Goal: Task Accomplishment & Management: Manage account settings

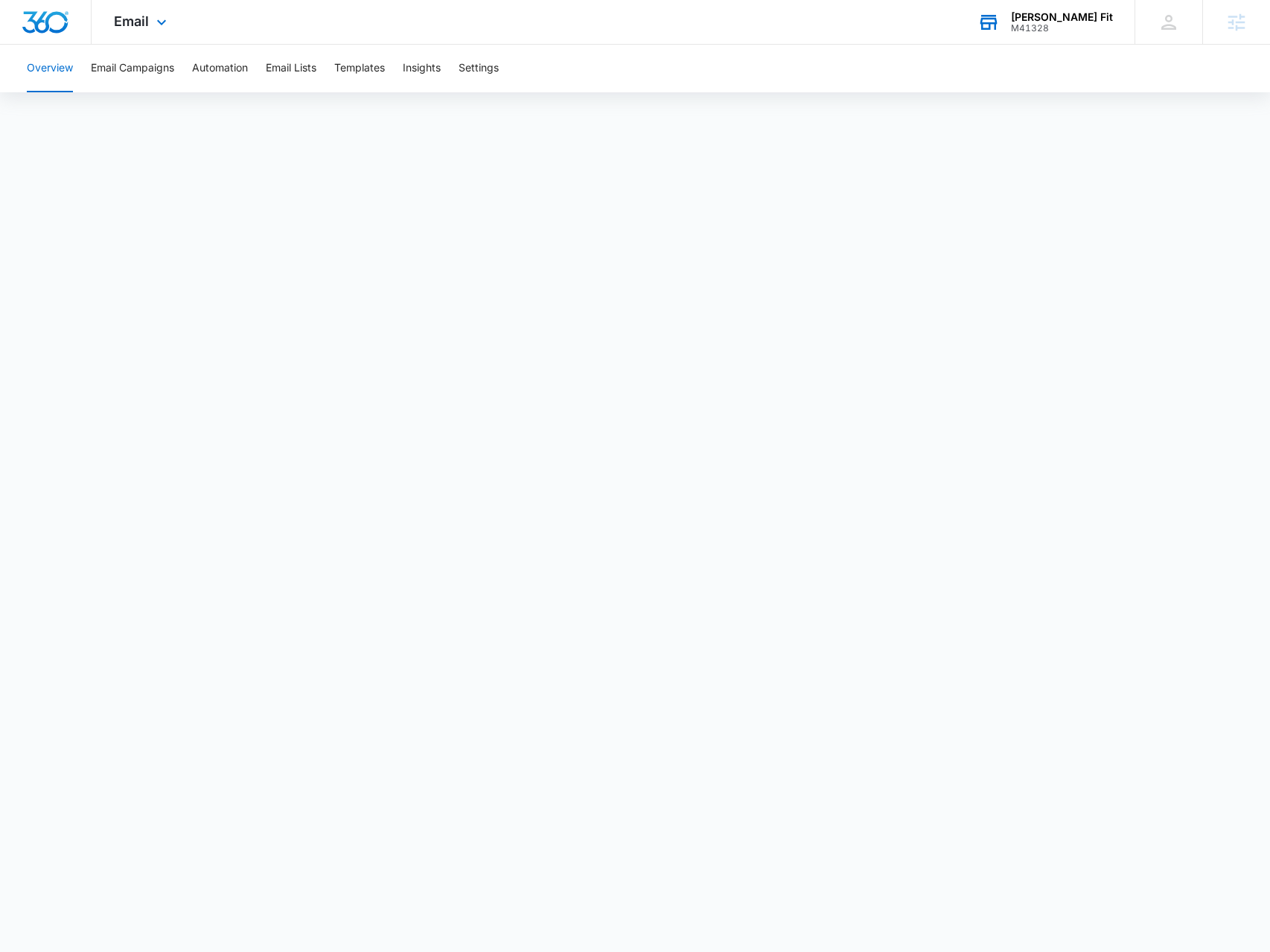
click at [1094, 28] on div "M41328" at bounding box center [1062, 28] width 102 height 11
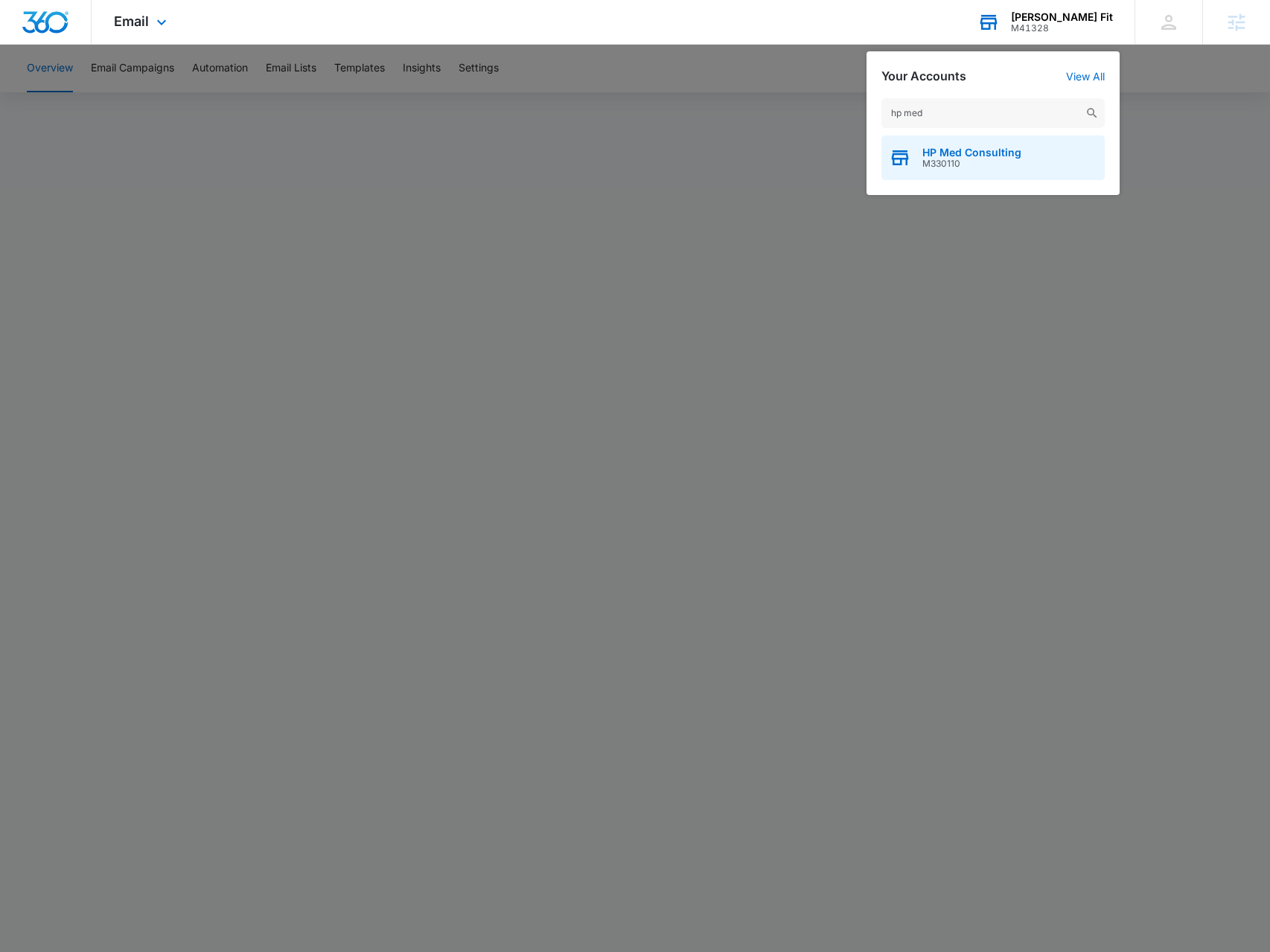
type input "hp med"
click at [998, 157] on span "HP Med Consulting" at bounding box center [972, 153] width 99 height 12
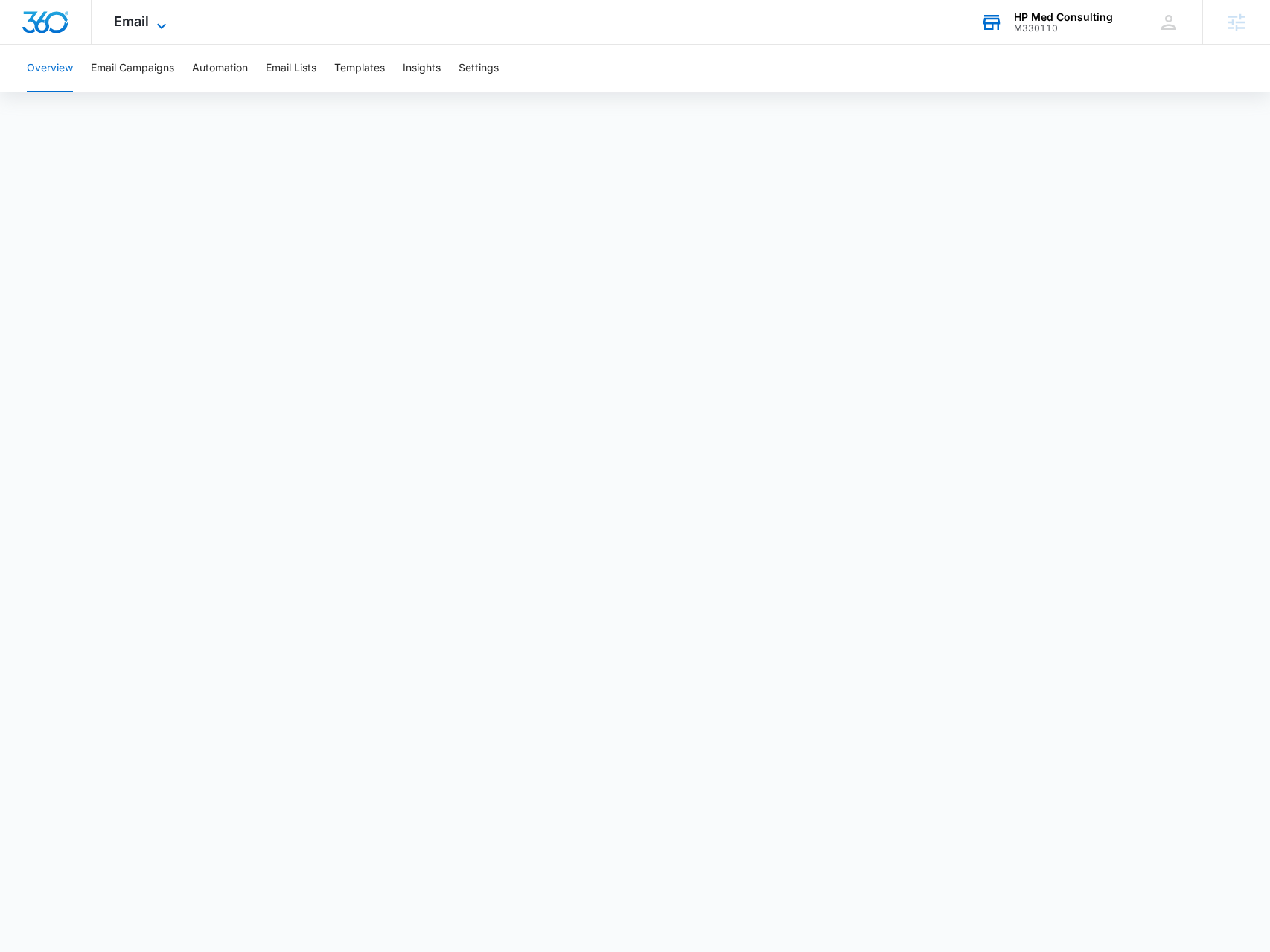
click at [169, 26] on icon at bounding box center [161, 26] width 18 height 18
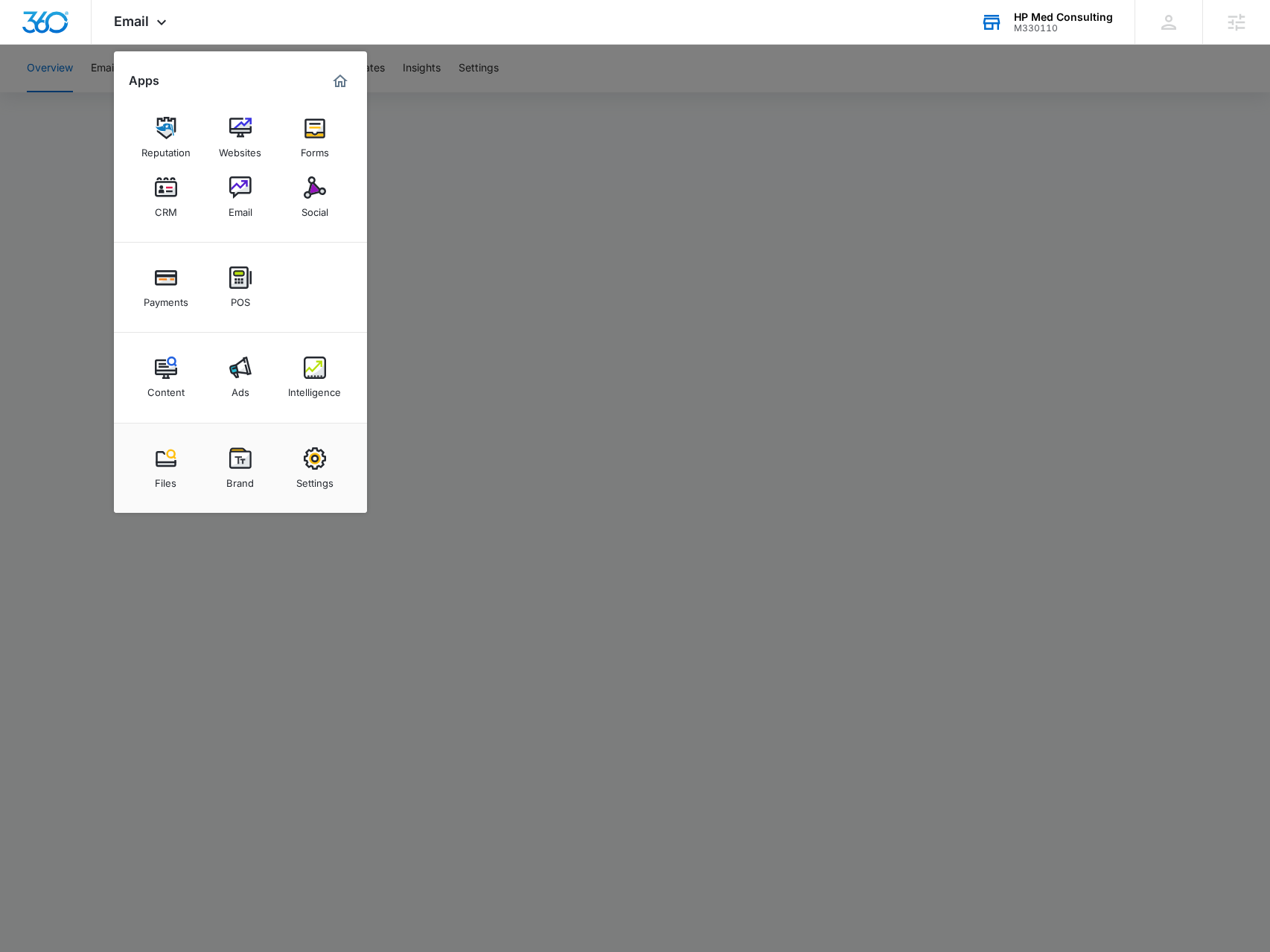
click at [313, 377] on img at bounding box center [315, 367] width 23 height 23
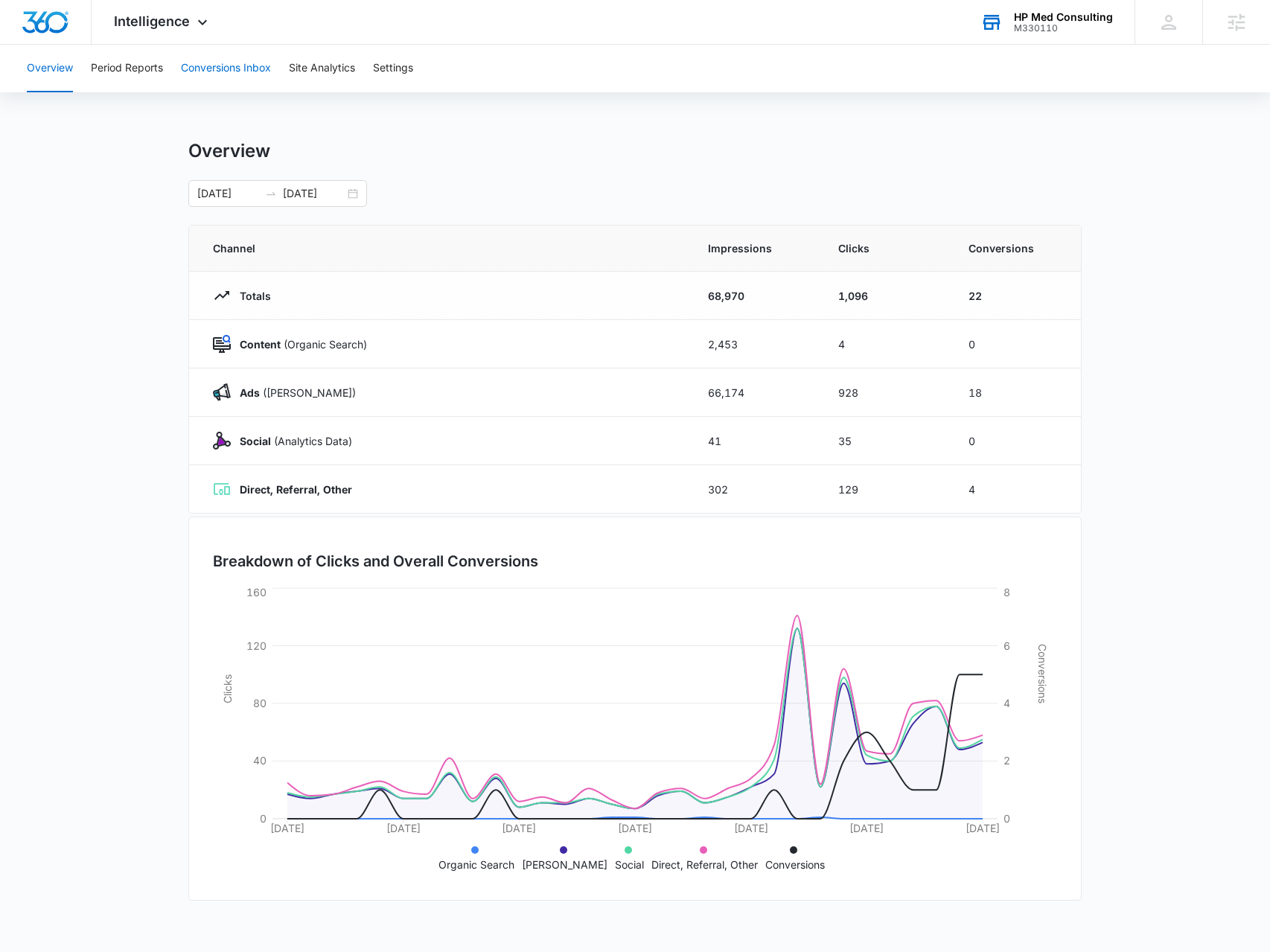
click at [204, 64] on button "Conversions Inbox" at bounding box center [225, 68] width 90 height 47
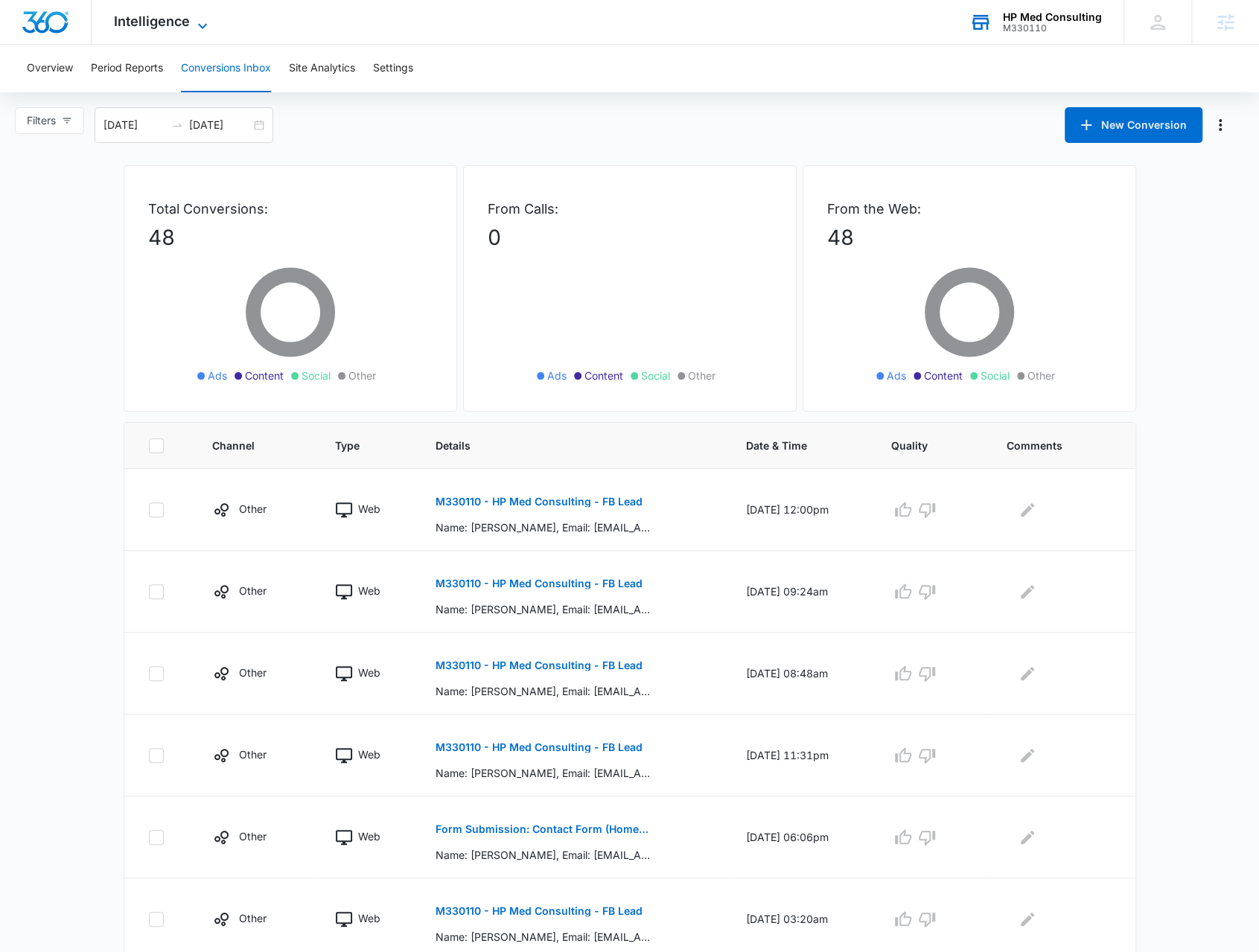
click at [169, 27] on span "Intelligence" at bounding box center [152, 22] width 76 height 16
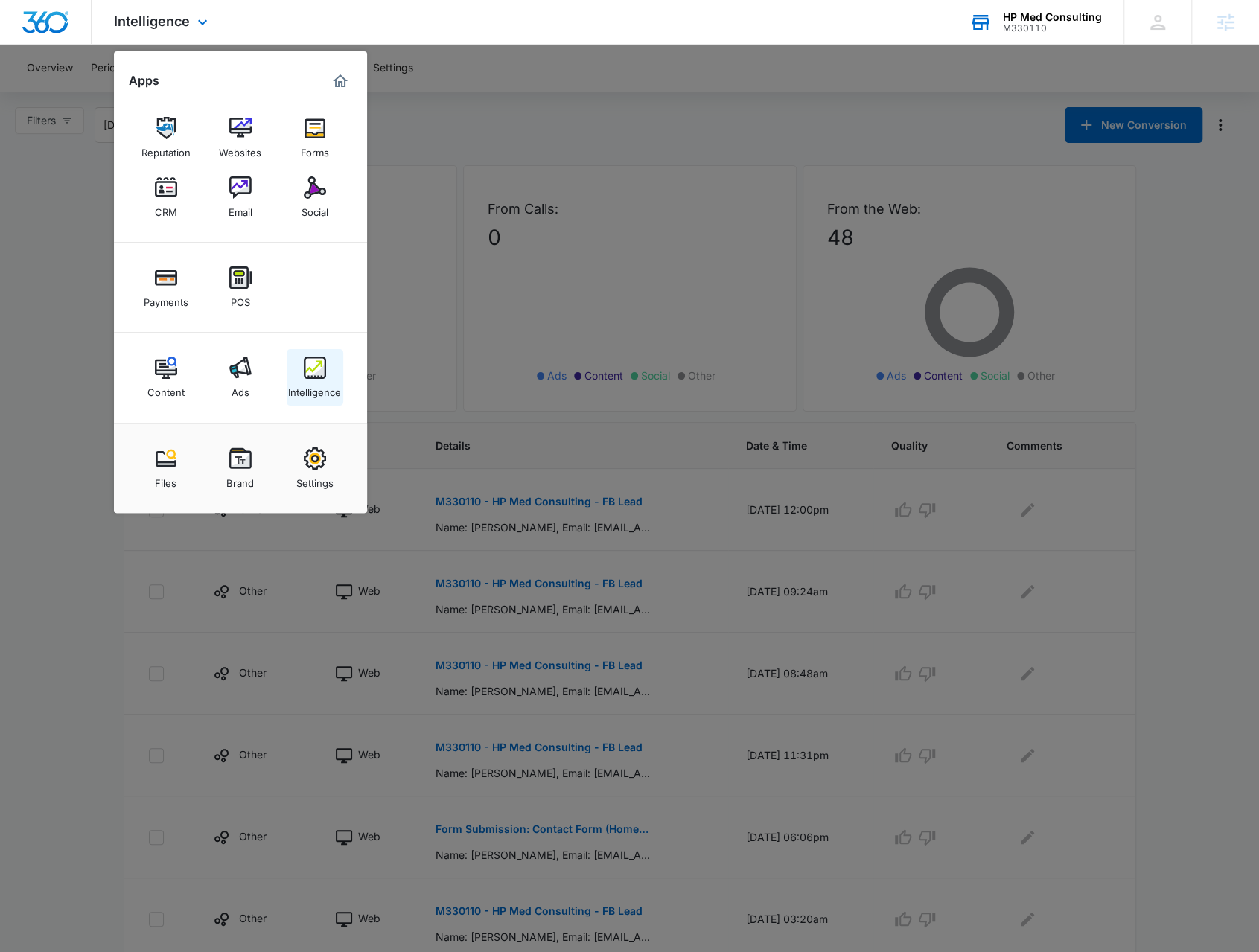
click at [314, 377] on img at bounding box center [315, 367] width 23 height 23
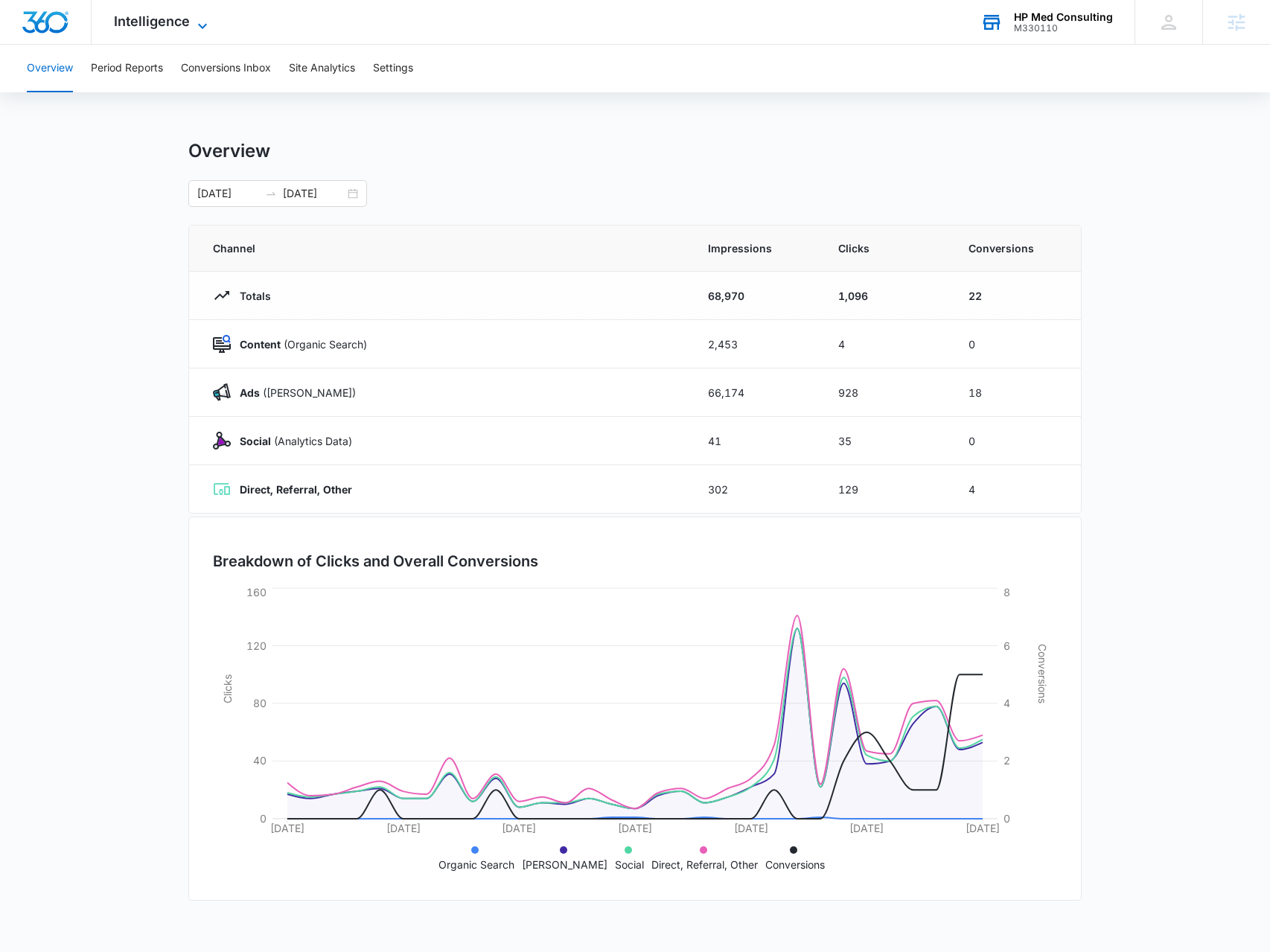
click at [160, 22] on span "Intelligence" at bounding box center [152, 22] width 76 height 16
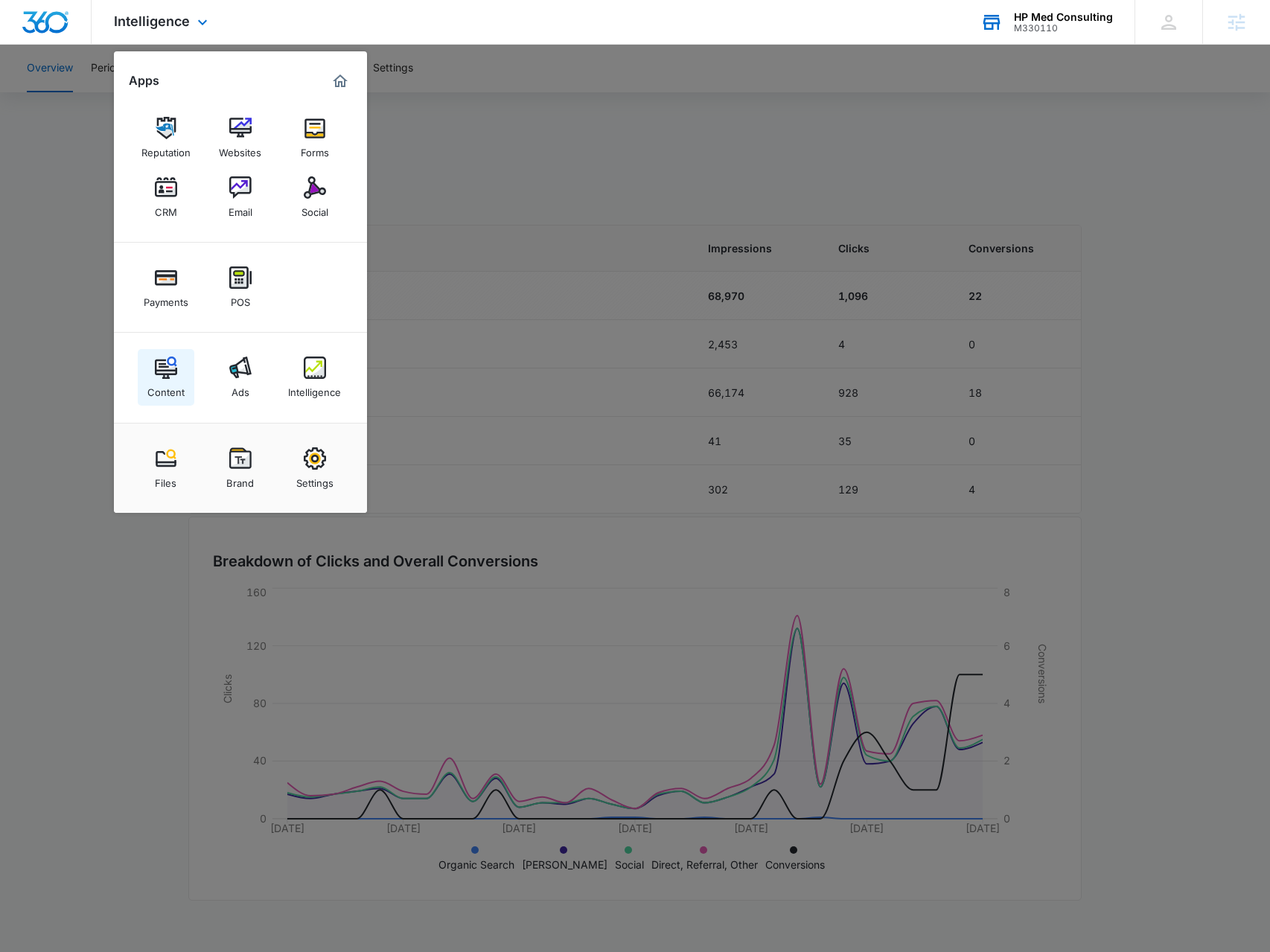
click at [172, 389] on div "Content" at bounding box center [166, 389] width 37 height 20
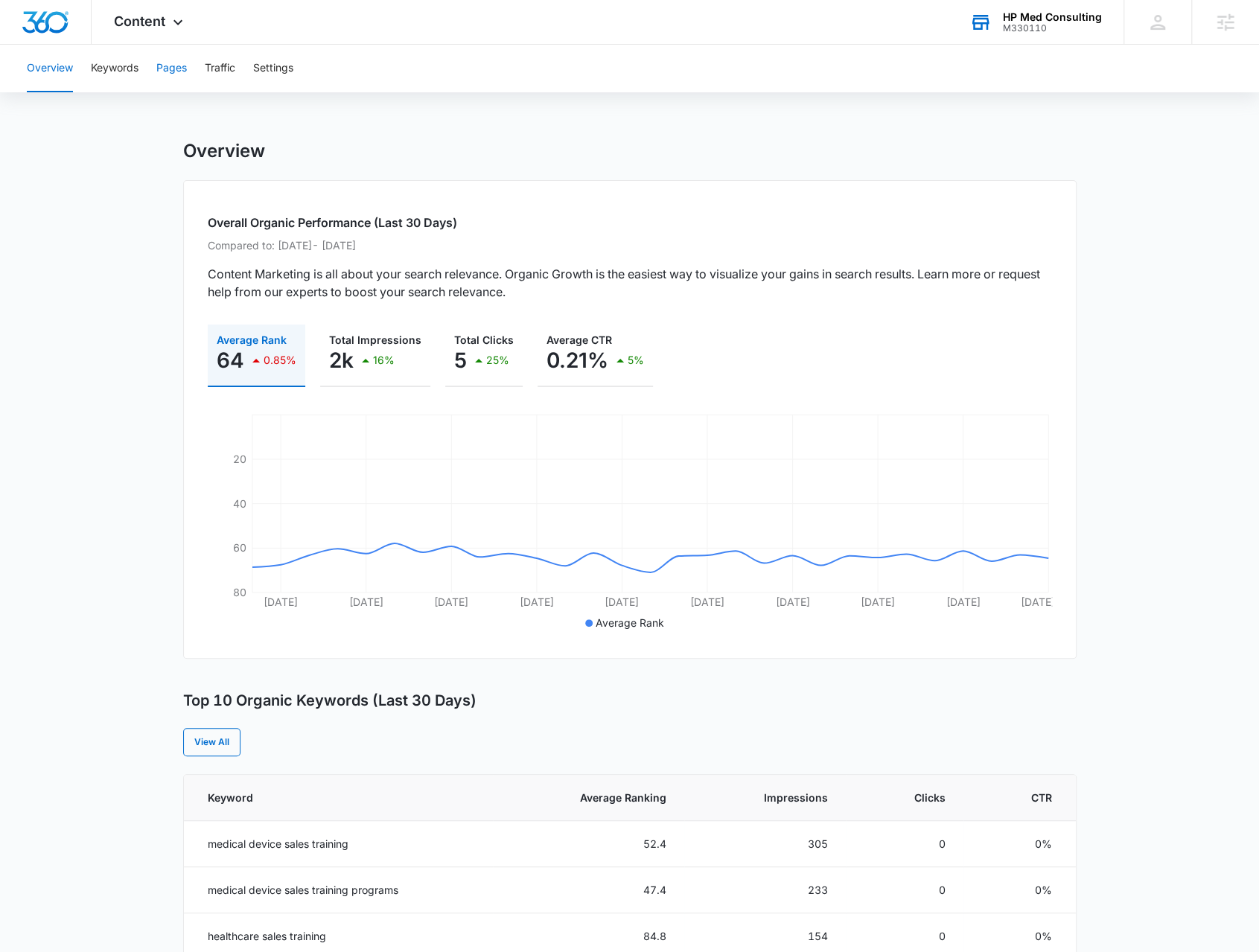
click at [169, 68] on button "Pages" at bounding box center [171, 68] width 31 height 47
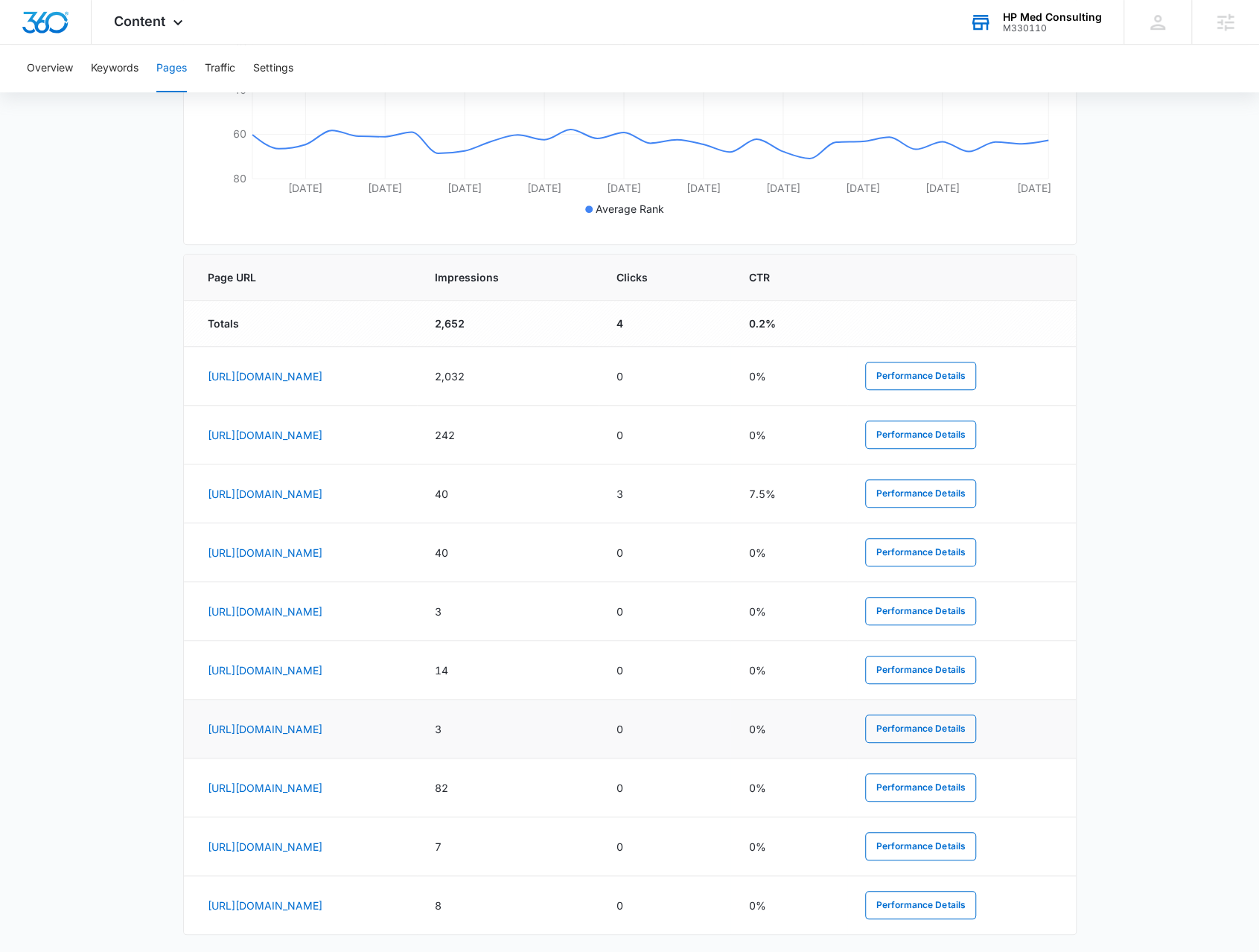
scroll to position [529, 0]
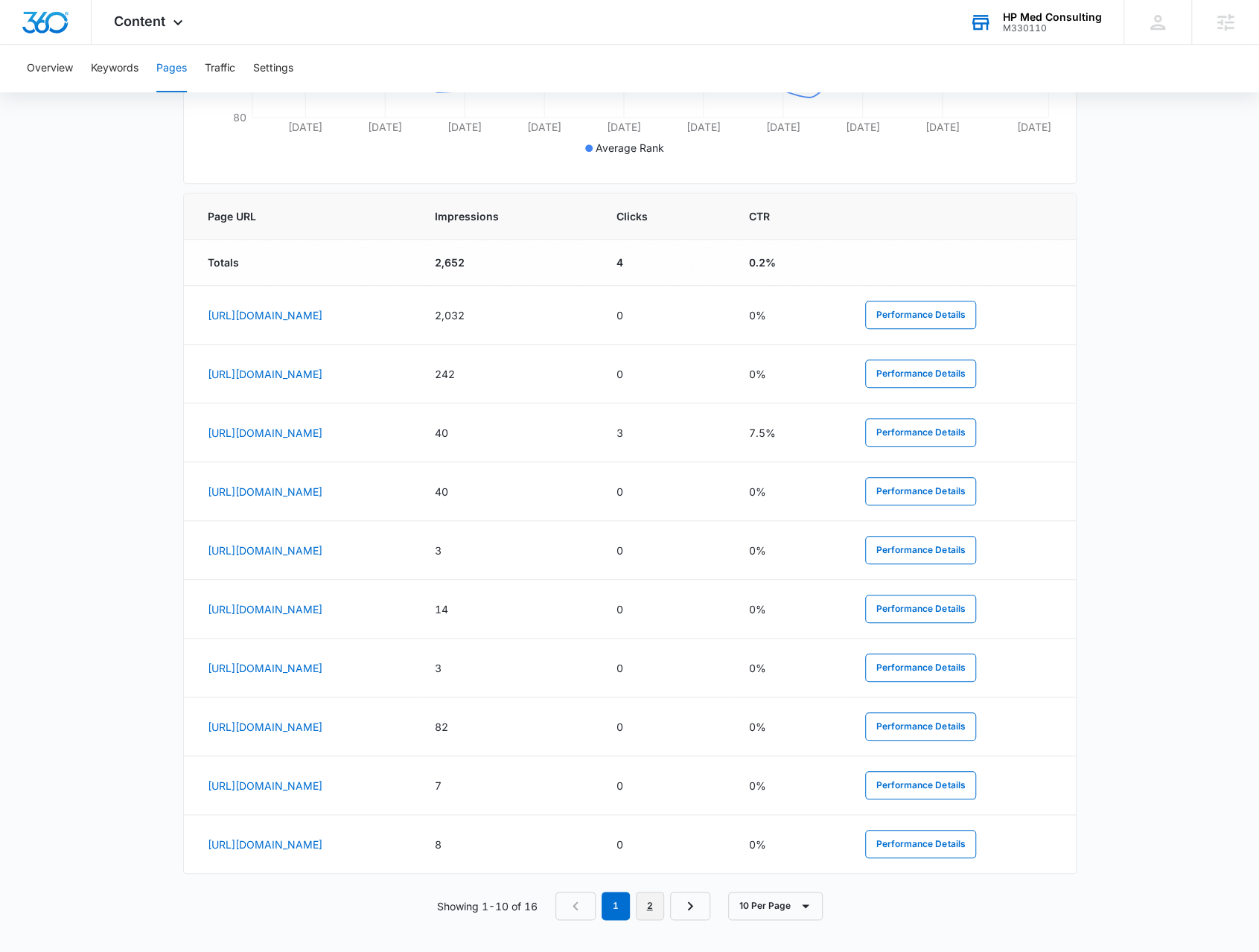
click at [660, 911] on link "2" at bounding box center [650, 906] width 29 height 29
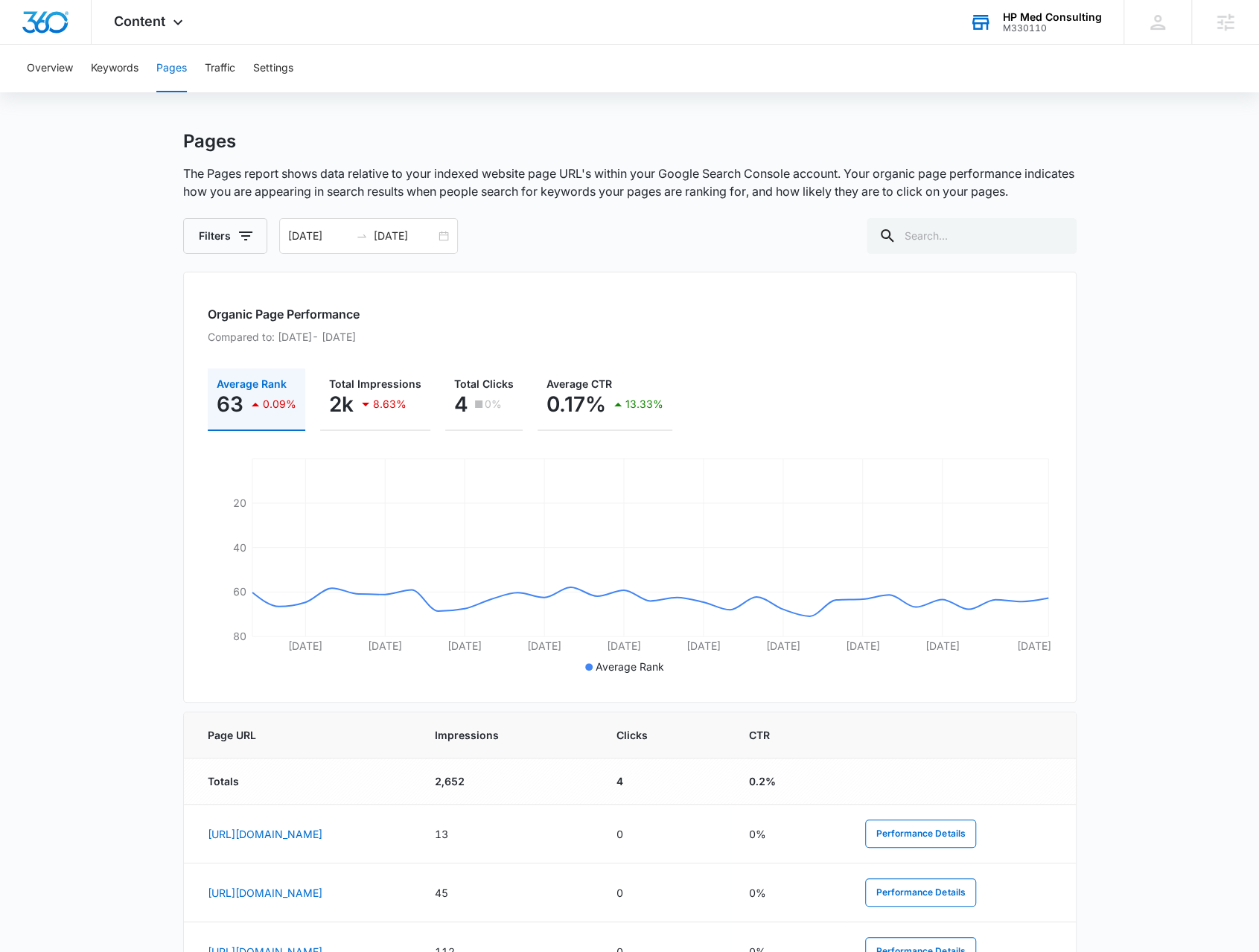
scroll to position [306, 0]
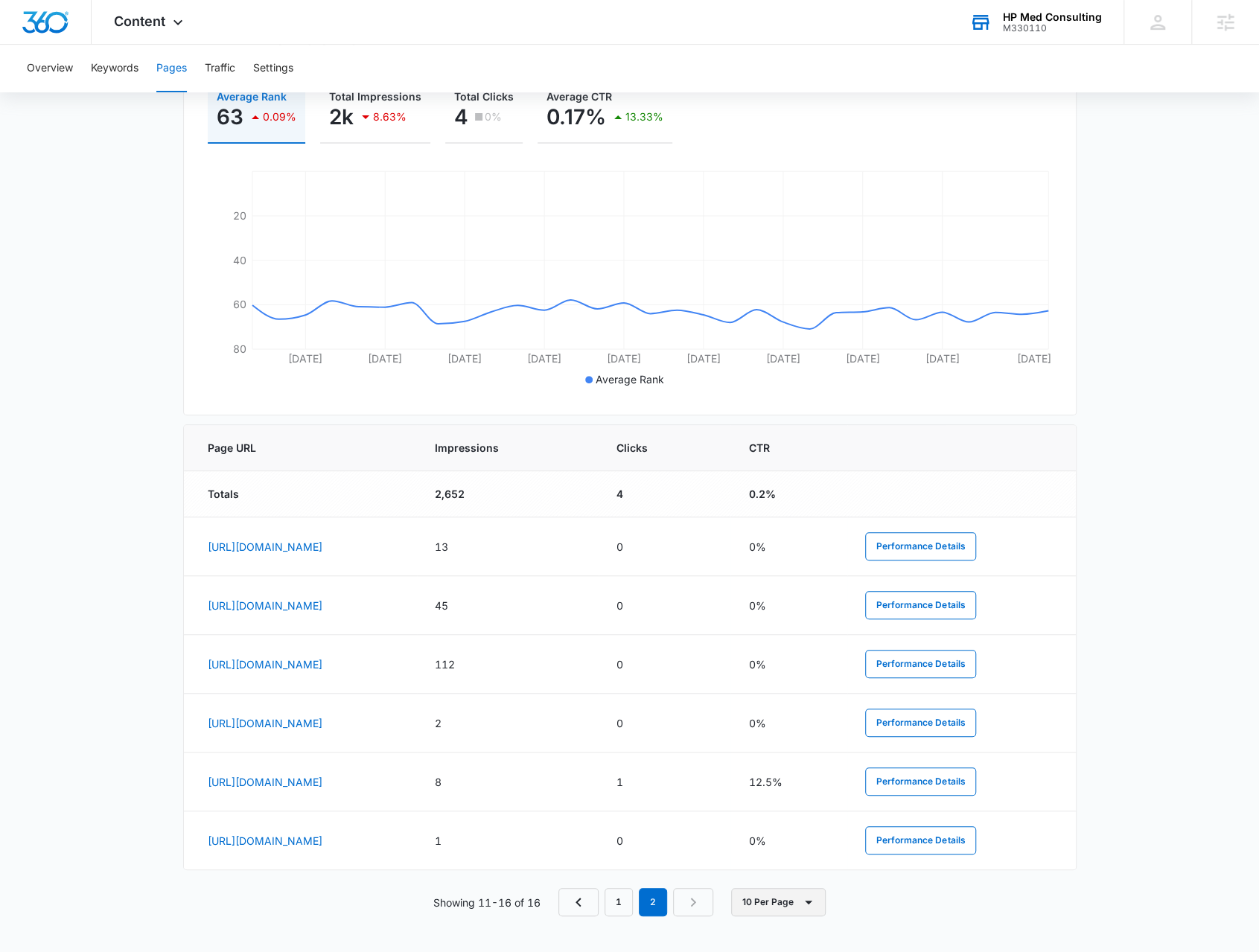
click at [792, 906] on button "10 Per Page" at bounding box center [779, 902] width 94 height 29
click at [791, 862] on div "100 Per Page" at bounding box center [783, 867] width 66 height 11
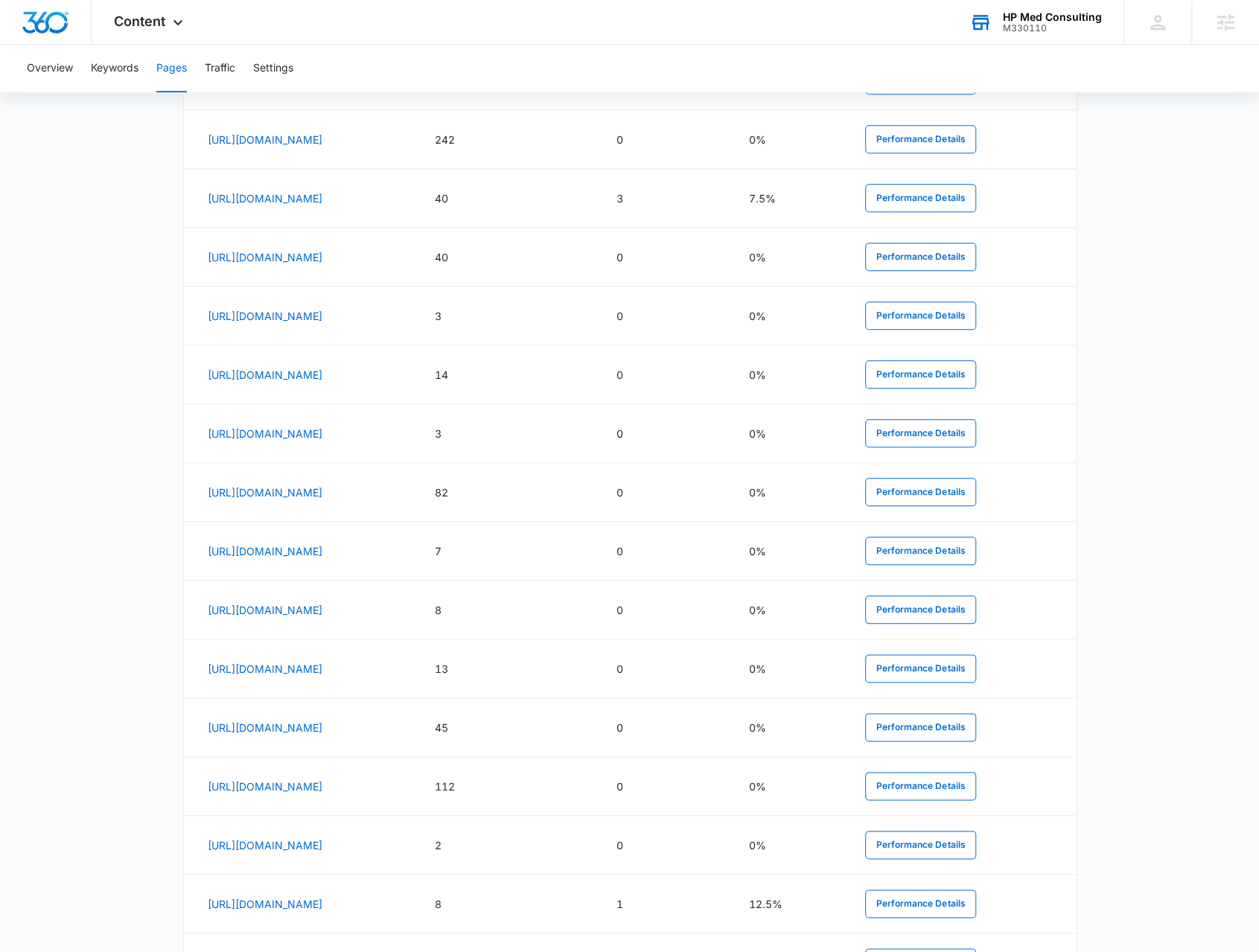
scroll to position [892, 0]
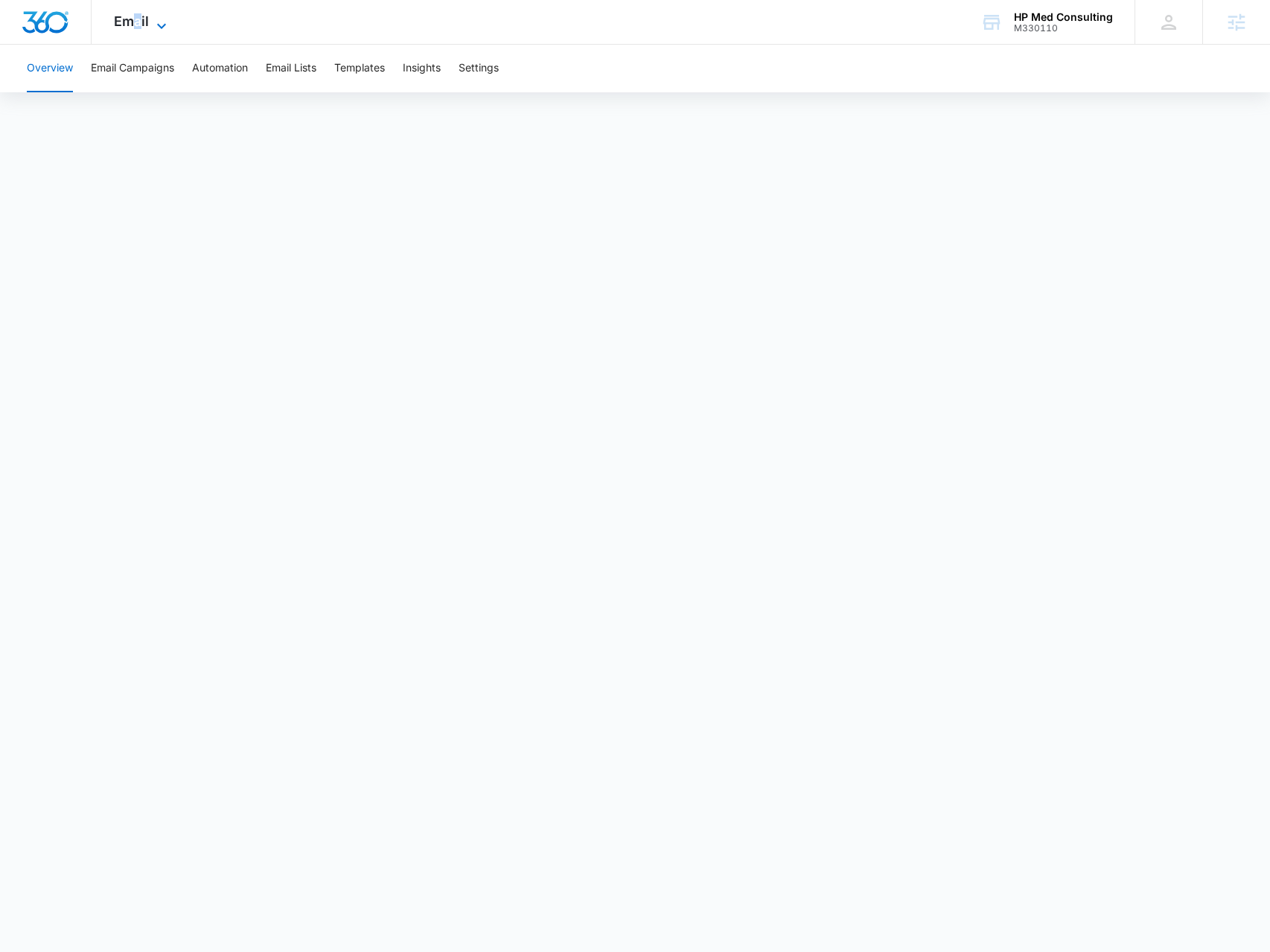
click at [142, 19] on span "Email" at bounding box center [132, 22] width 35 height 16
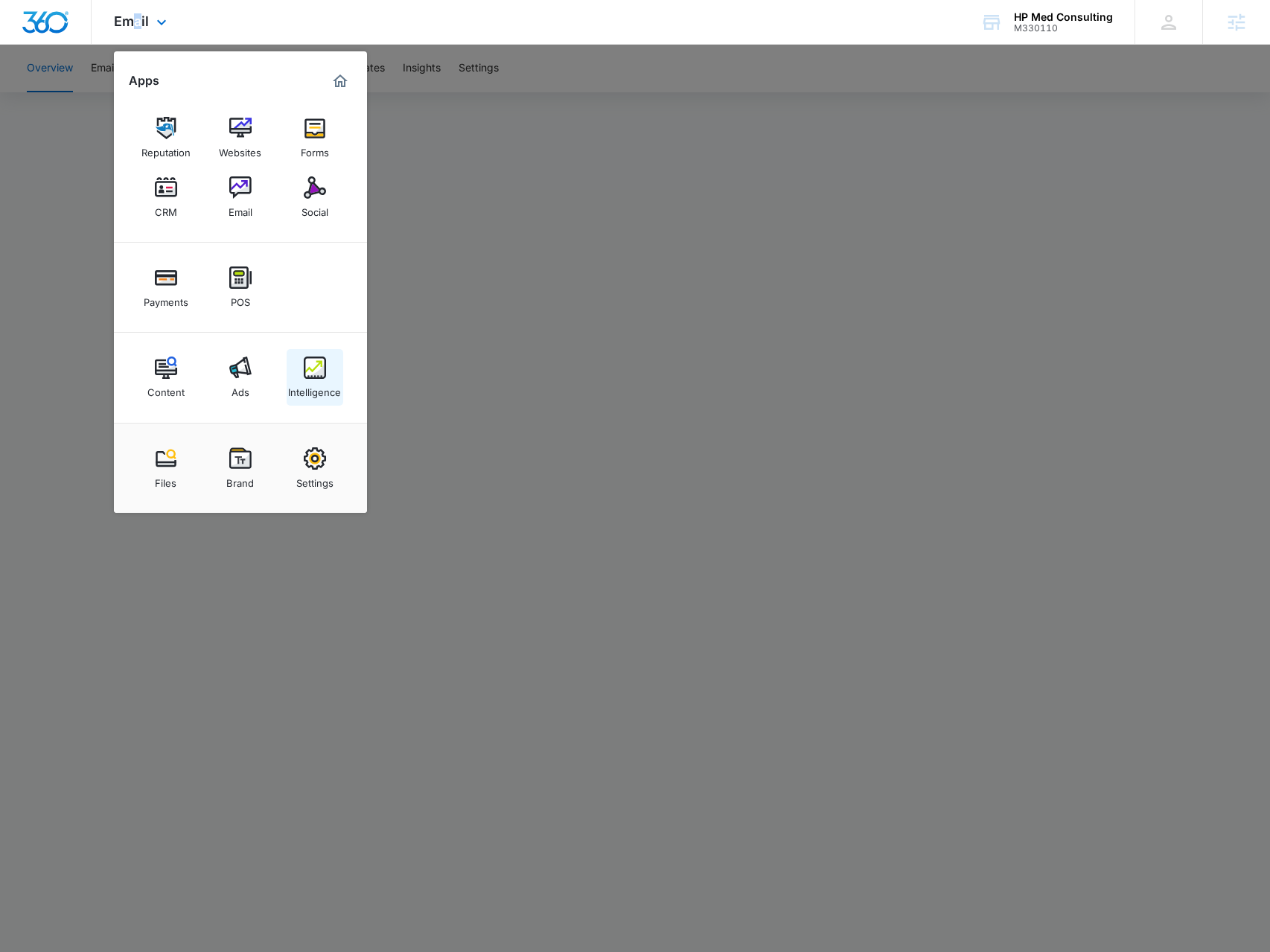
click at [325, 380] on div "Intelligence" at bounding box center [315, 389] width 53 height 20
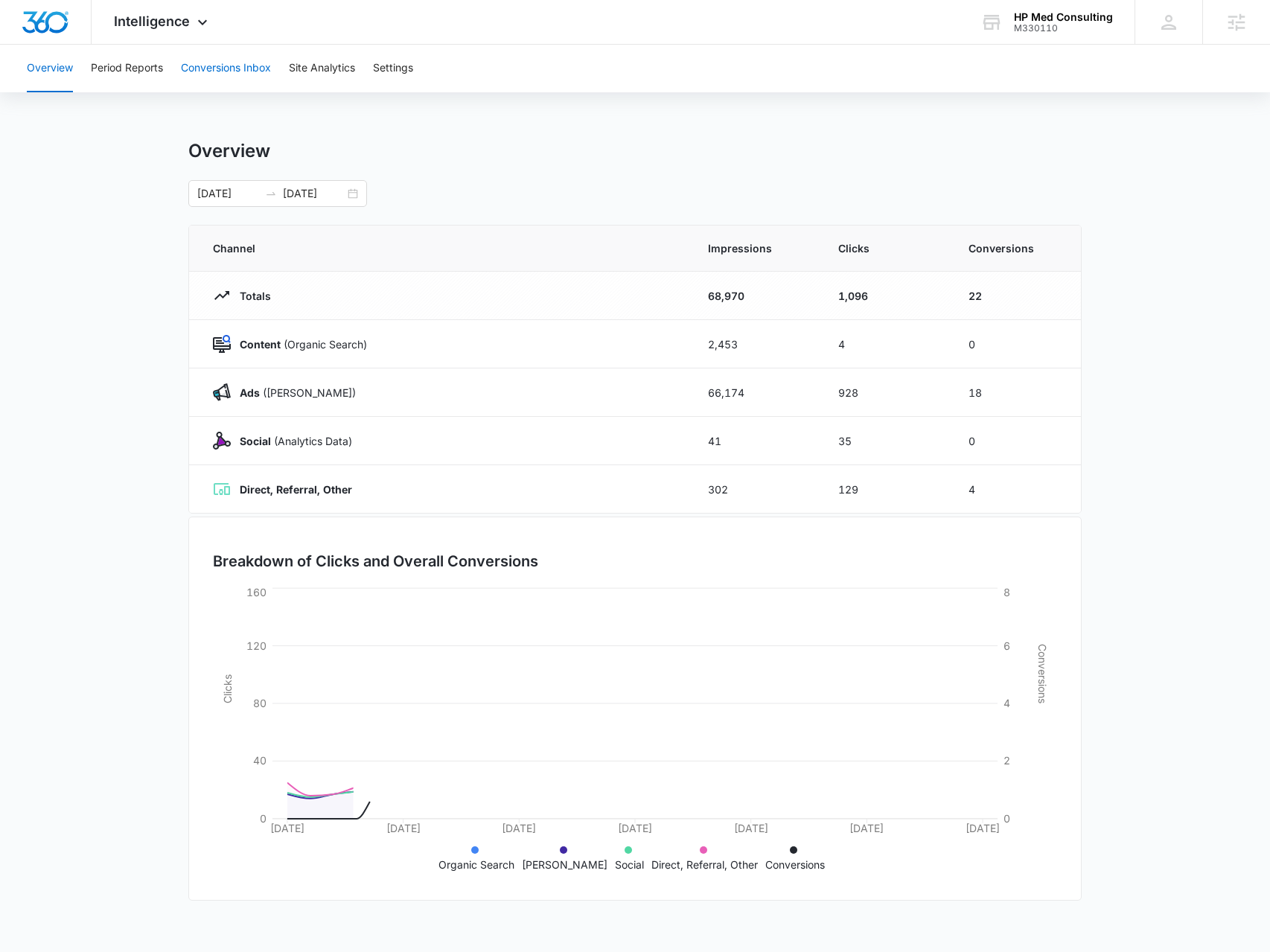
click at [203, 65] on button "Conversions Inbox" at bounding box center [225, 68] width 90 height 47
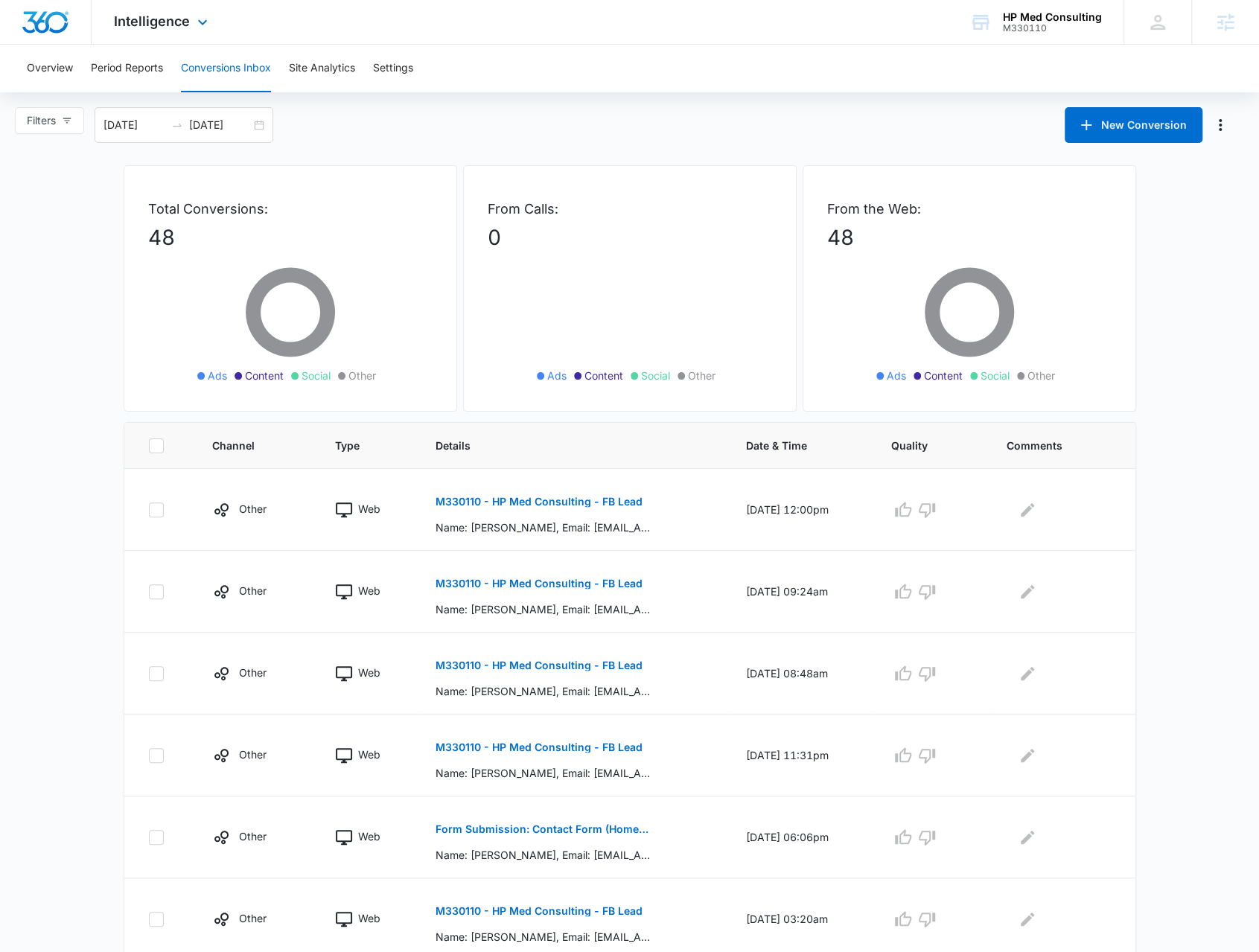
click at [186, 30] on div "Intelligence Apps Reputation Websites Forms CRM Email Social Payments POS Conte…" at bounding box center [162, 22] width 142 height 44
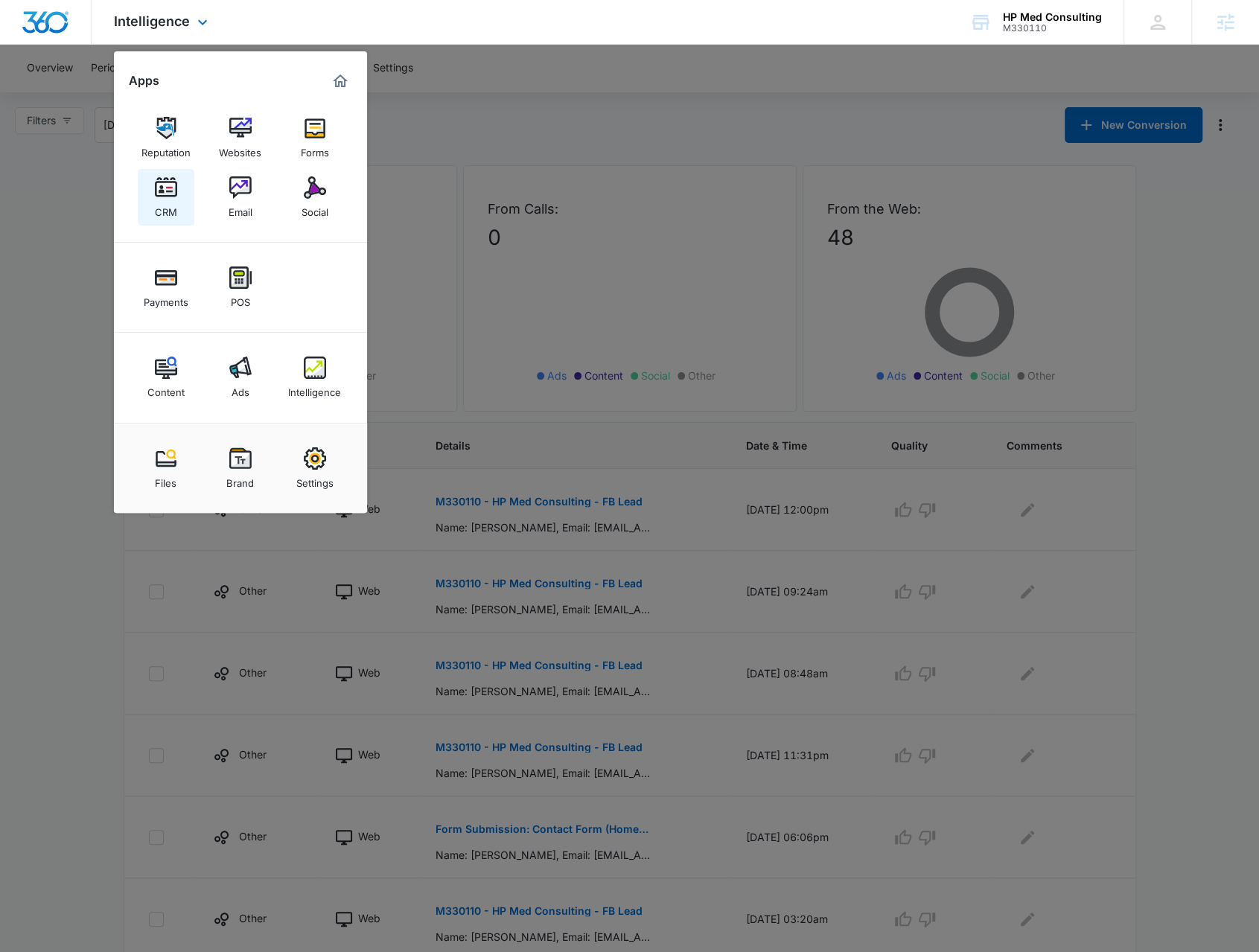
click at [166, 192] on img at bounding box center [165, 187] width 23 height 23
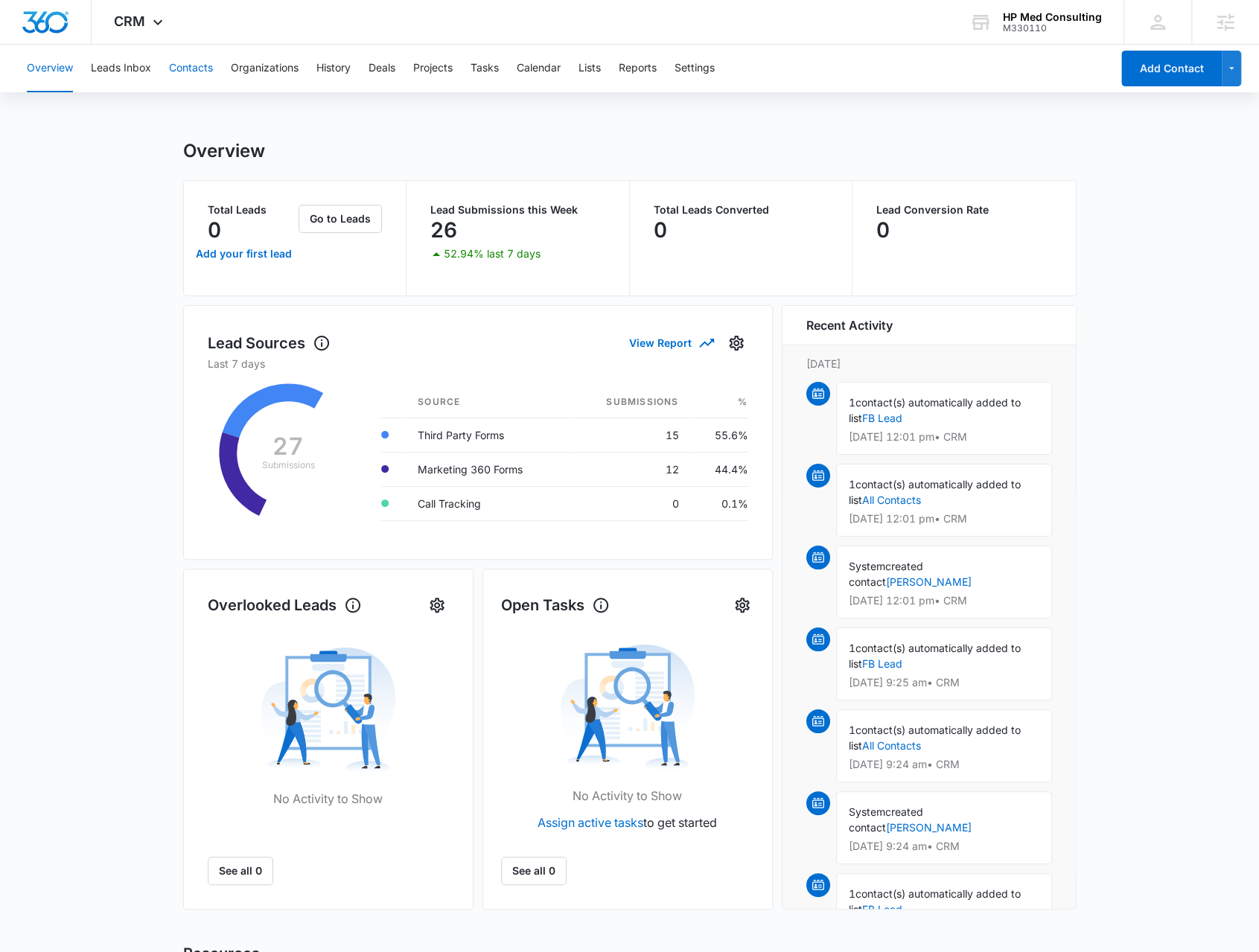
click at [200, 61] on button "Contacts" at bounding box center [191, 68] width 44 height 47
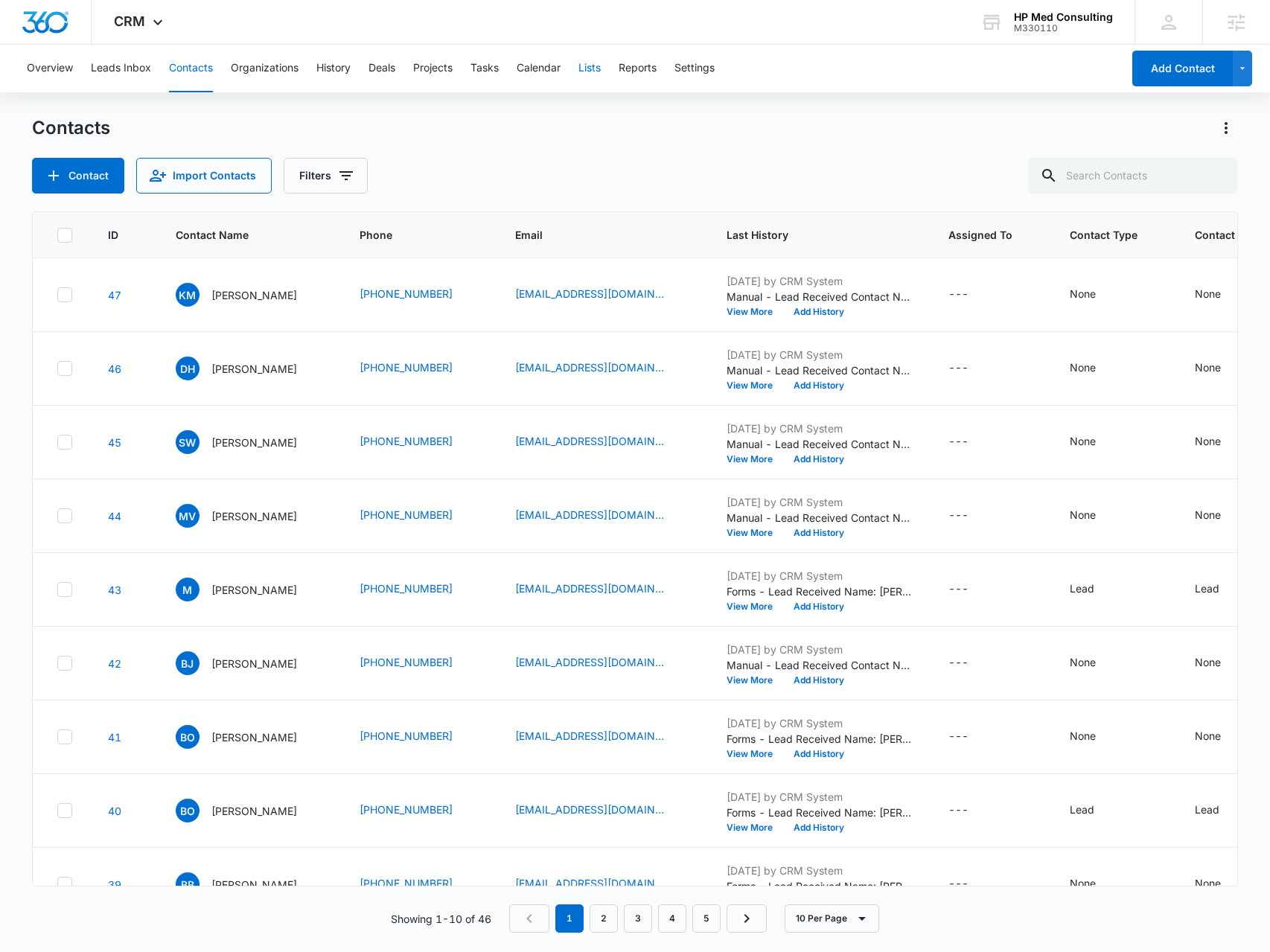
click at [587, 68] on button "Lists" at bounding box center [590, 68] width 23 height 47
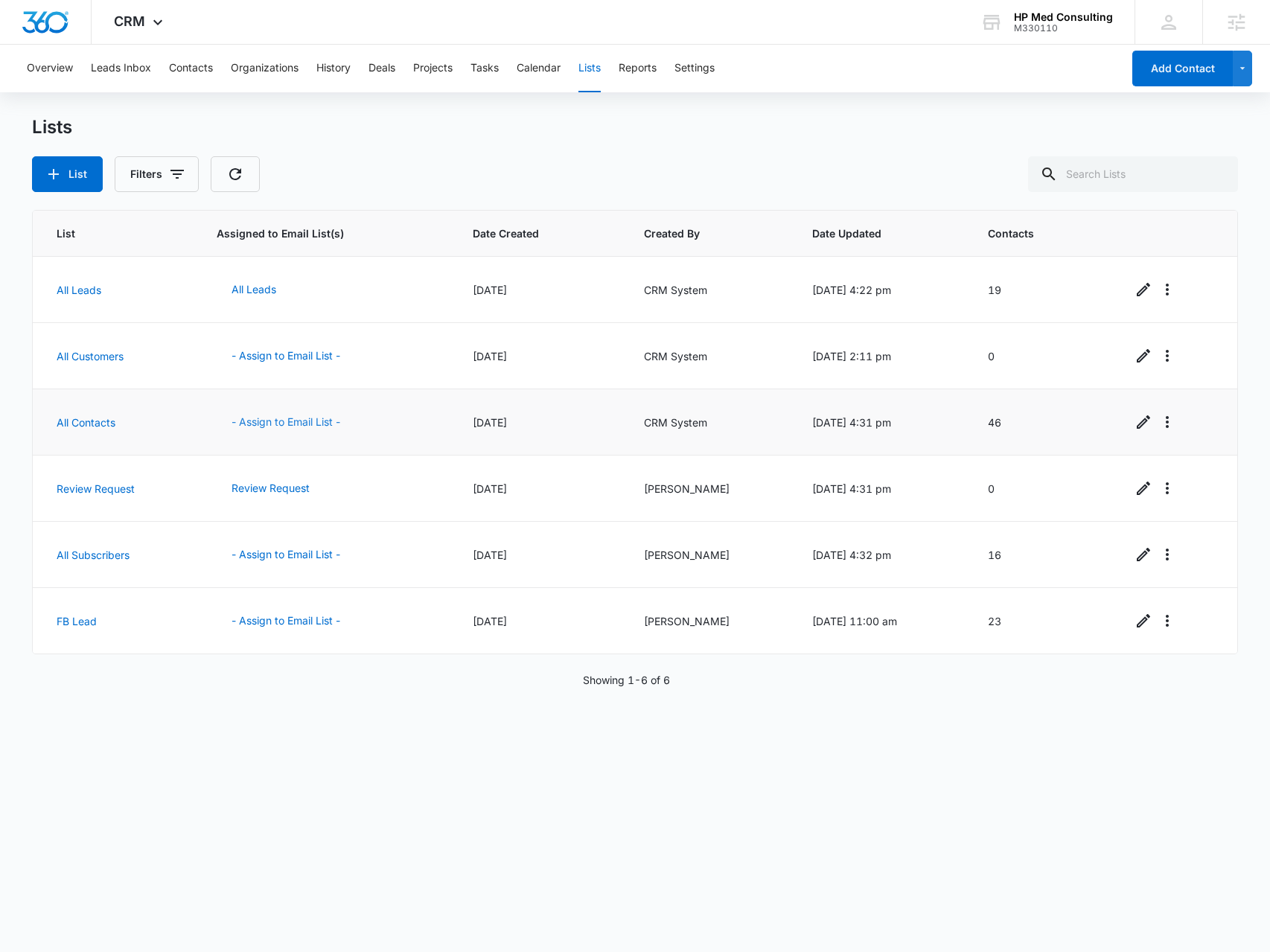
click at [294, 417] on button "- Assign to Email List -" at bounding box center [286, 422] width 139 height 35
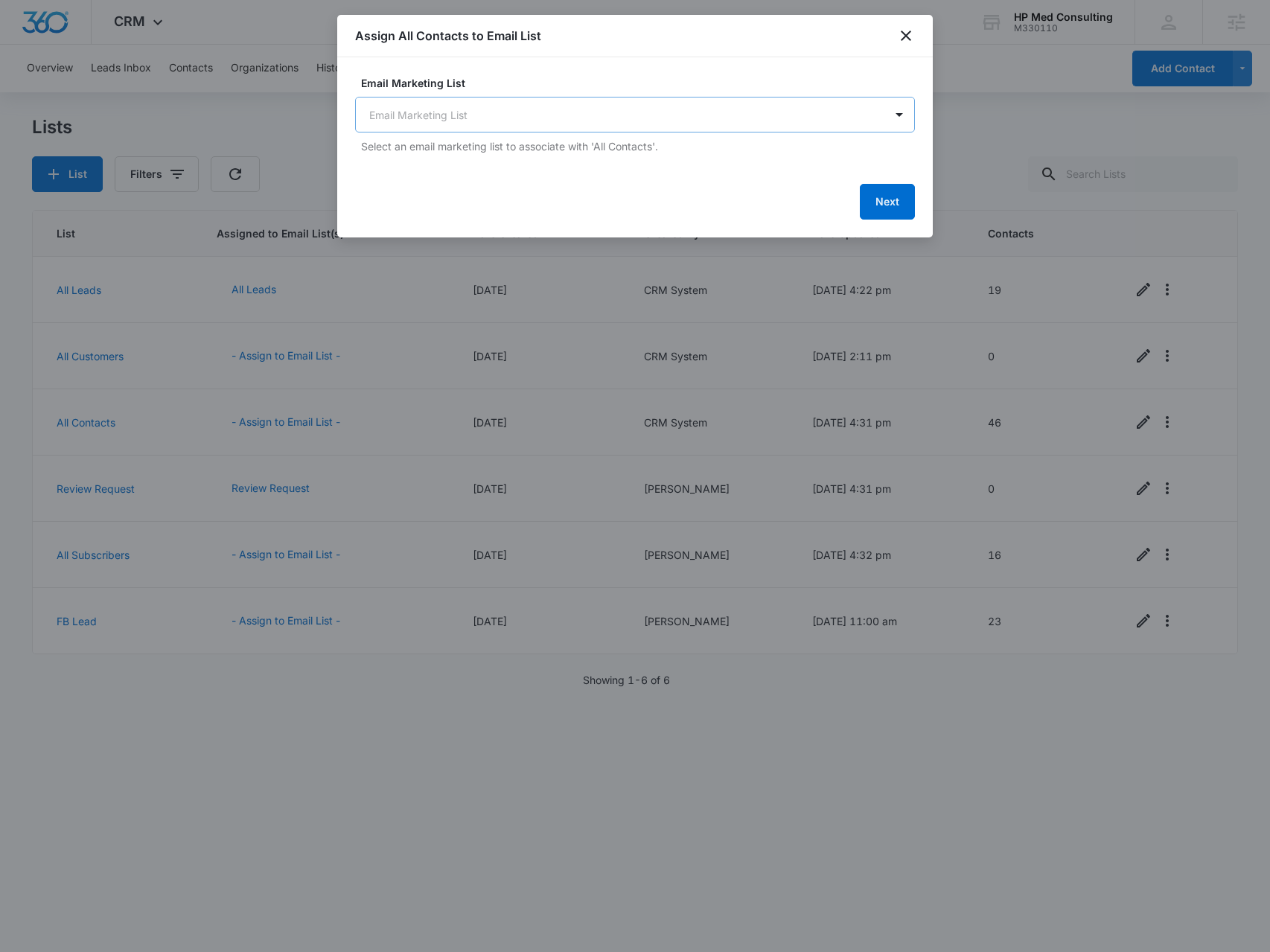
click at [570, 112] on body "CRM Apps Reputation Websites Forms CRM Email Social Payments POS Content Ads In…" at bounding box center [635, 476] width 1270 height 952
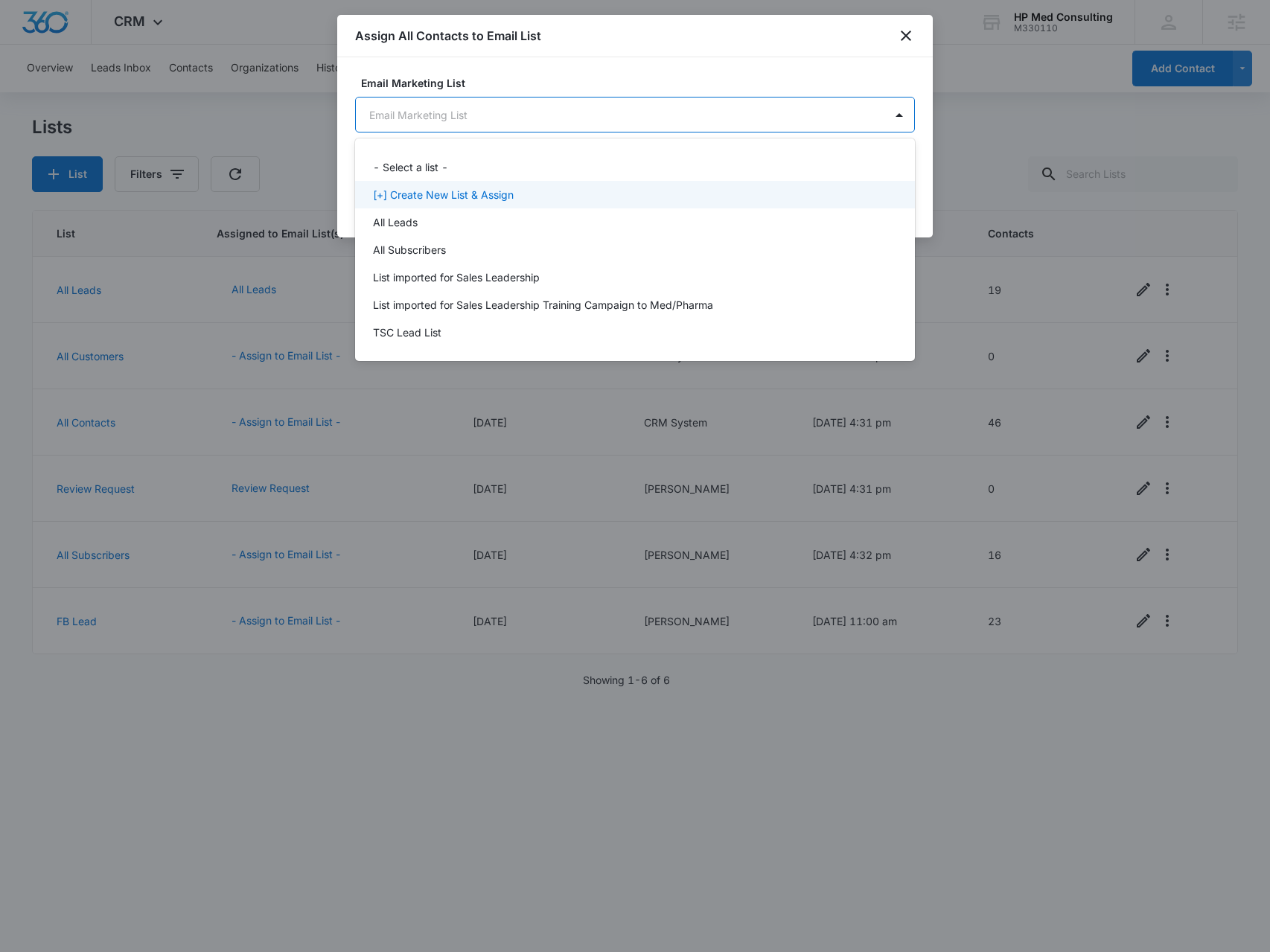
click at [480, 199] on p "[+] Create New List & Assign" at bounding box center [443, 195] width 141 height 16
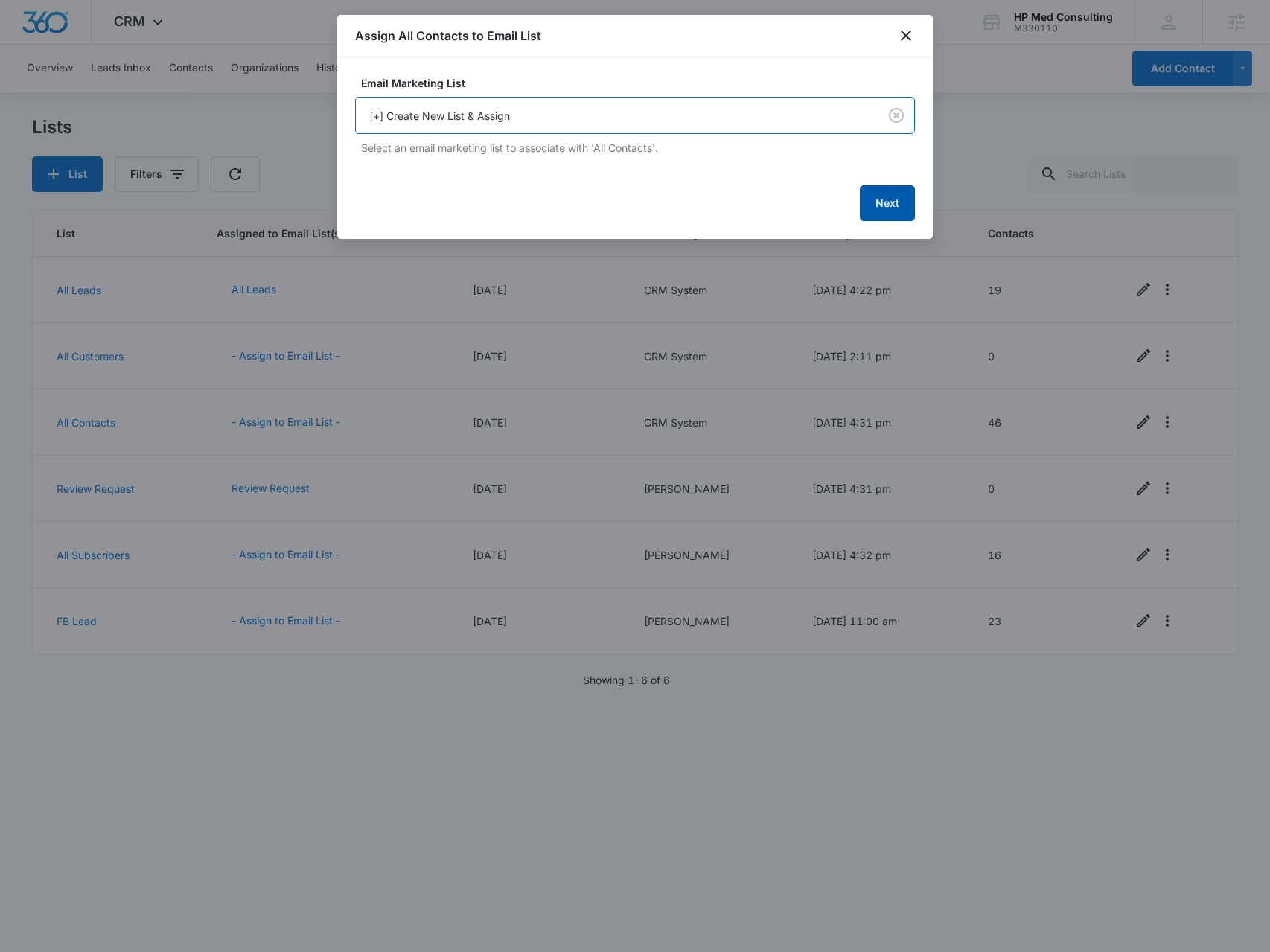
click at [862, 201] on button "Next" at bounding box center [887, 203] width 55 height 35
click at [875, 197] on button "Next" at bounding box center [887, 202] width 55 height 35
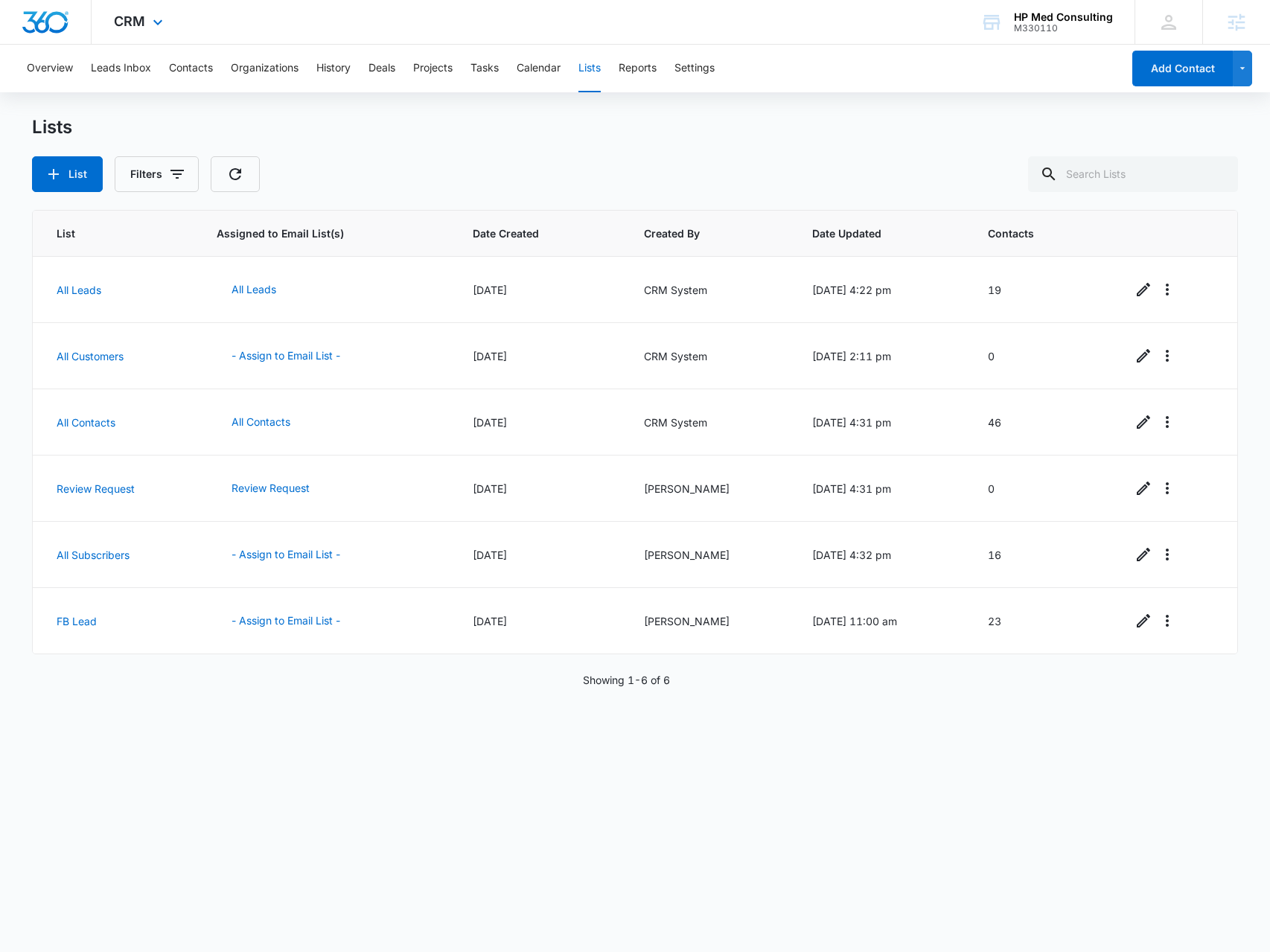
click at [145, 33] on div "CRM Apps Reputation Websites Forms CRM Email Social Payments POS Content Ads In…" at bounding box center [140, 22] width 97 height 44
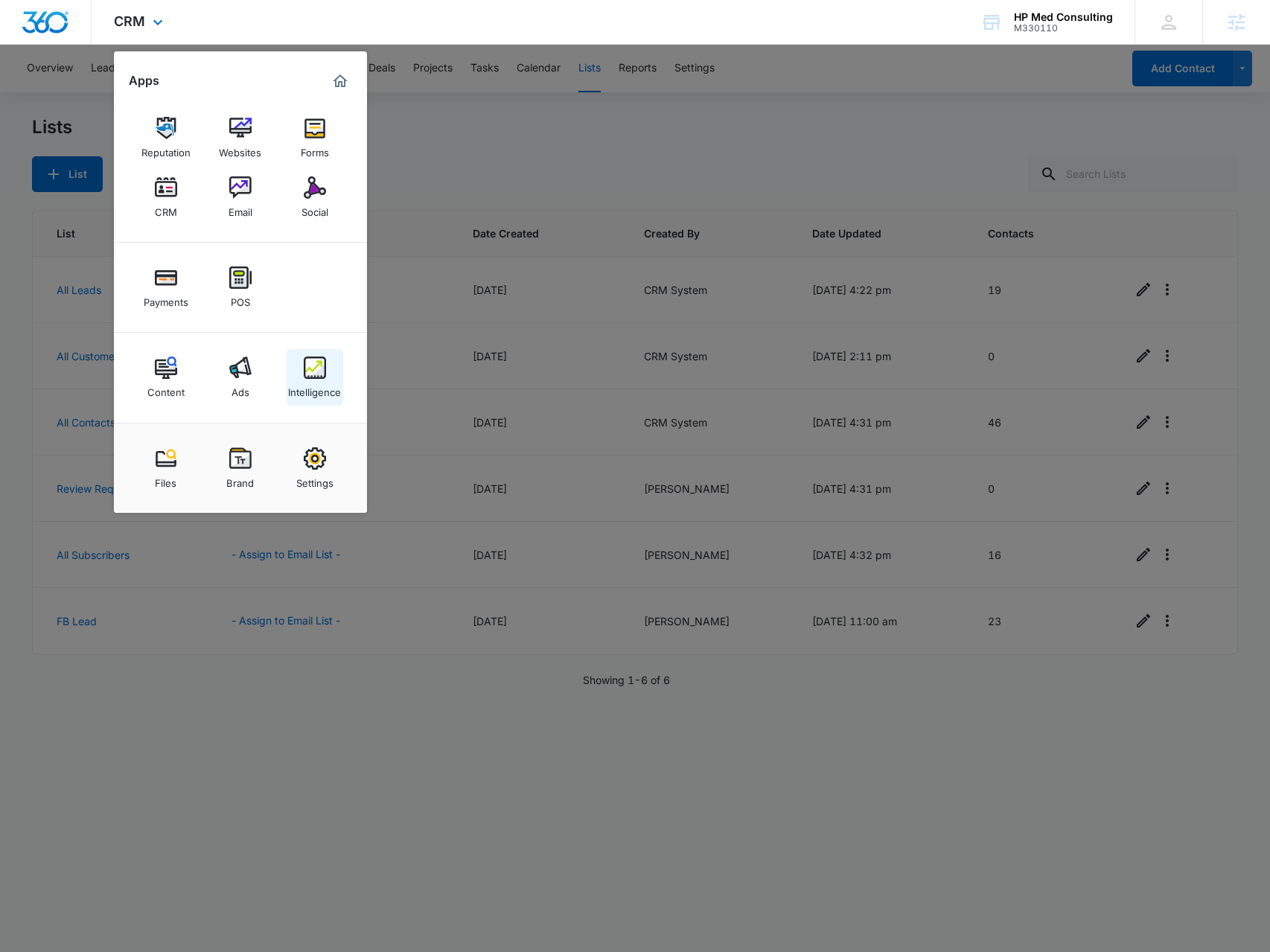
click at [309, 380] on div "Intelligence" at bounding box center [315, 389] width 53 height 20
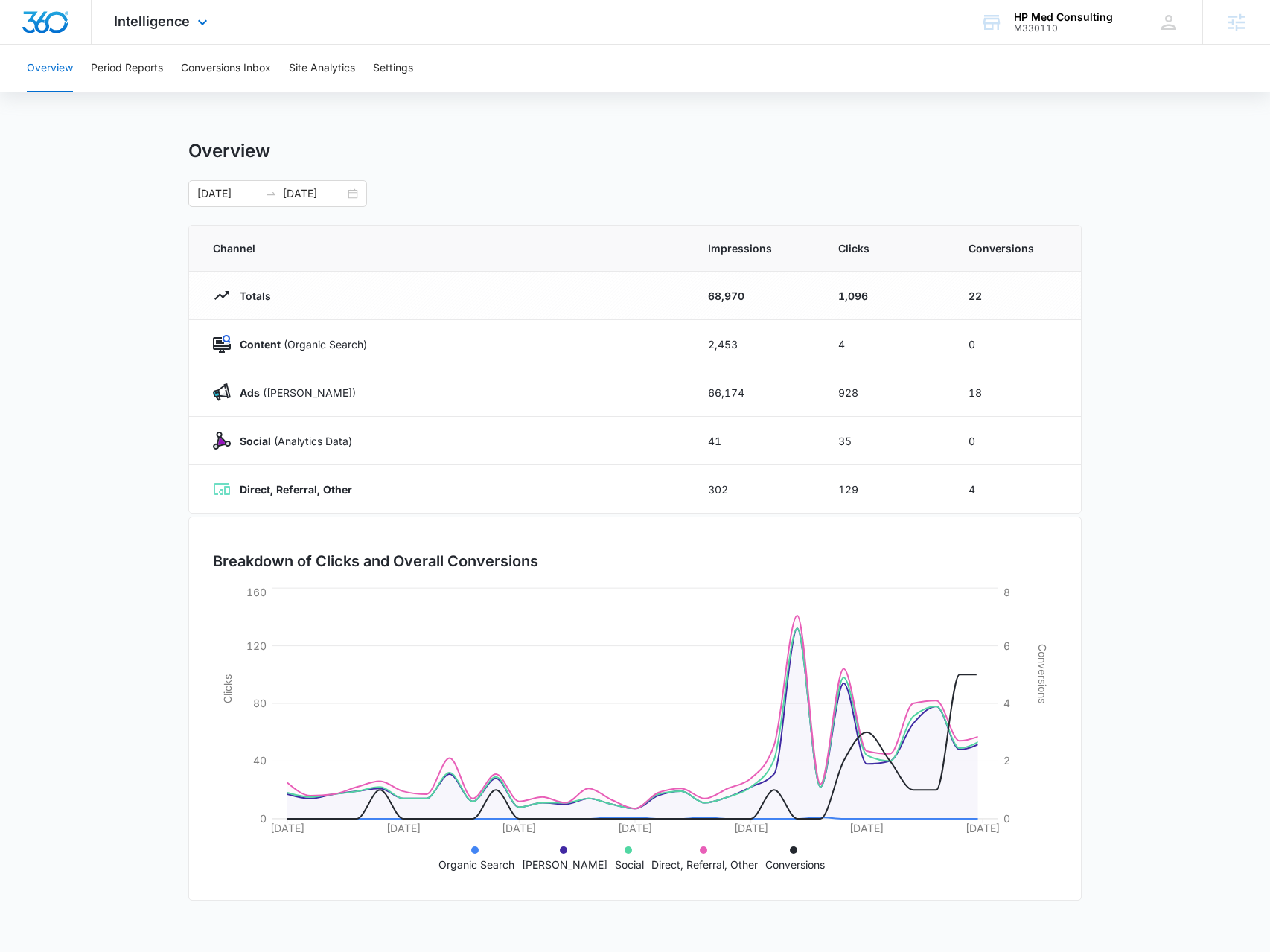
click at [177, 32] on div "Intelligence Apps Reputation Websites Forms CRM Email Social Payments POS Conte…" at bounding box center [162, 22] width 142 height 44
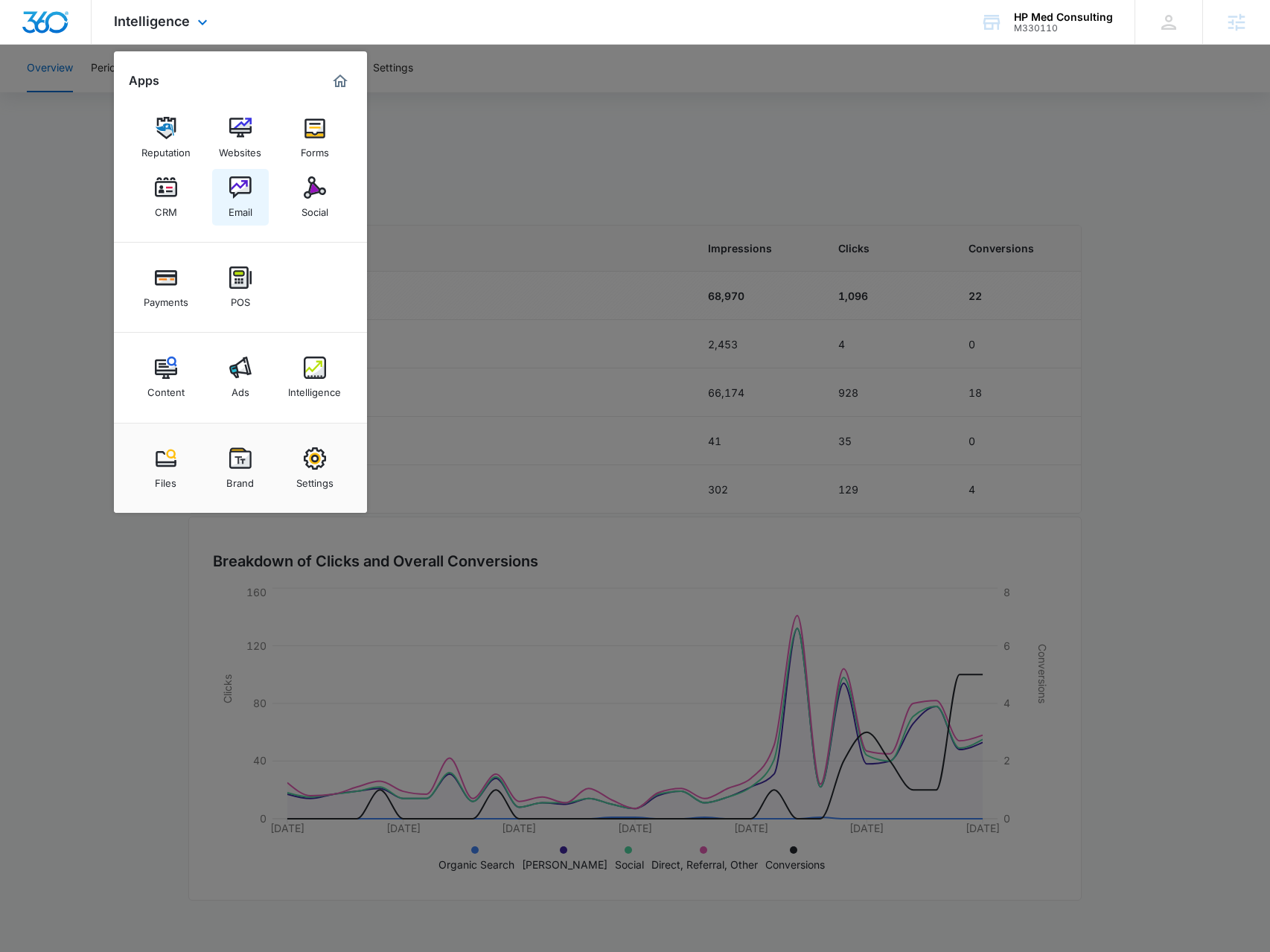
click at [231, 205] on div "Email" at bounding box center [240, 209] width 24 height 20
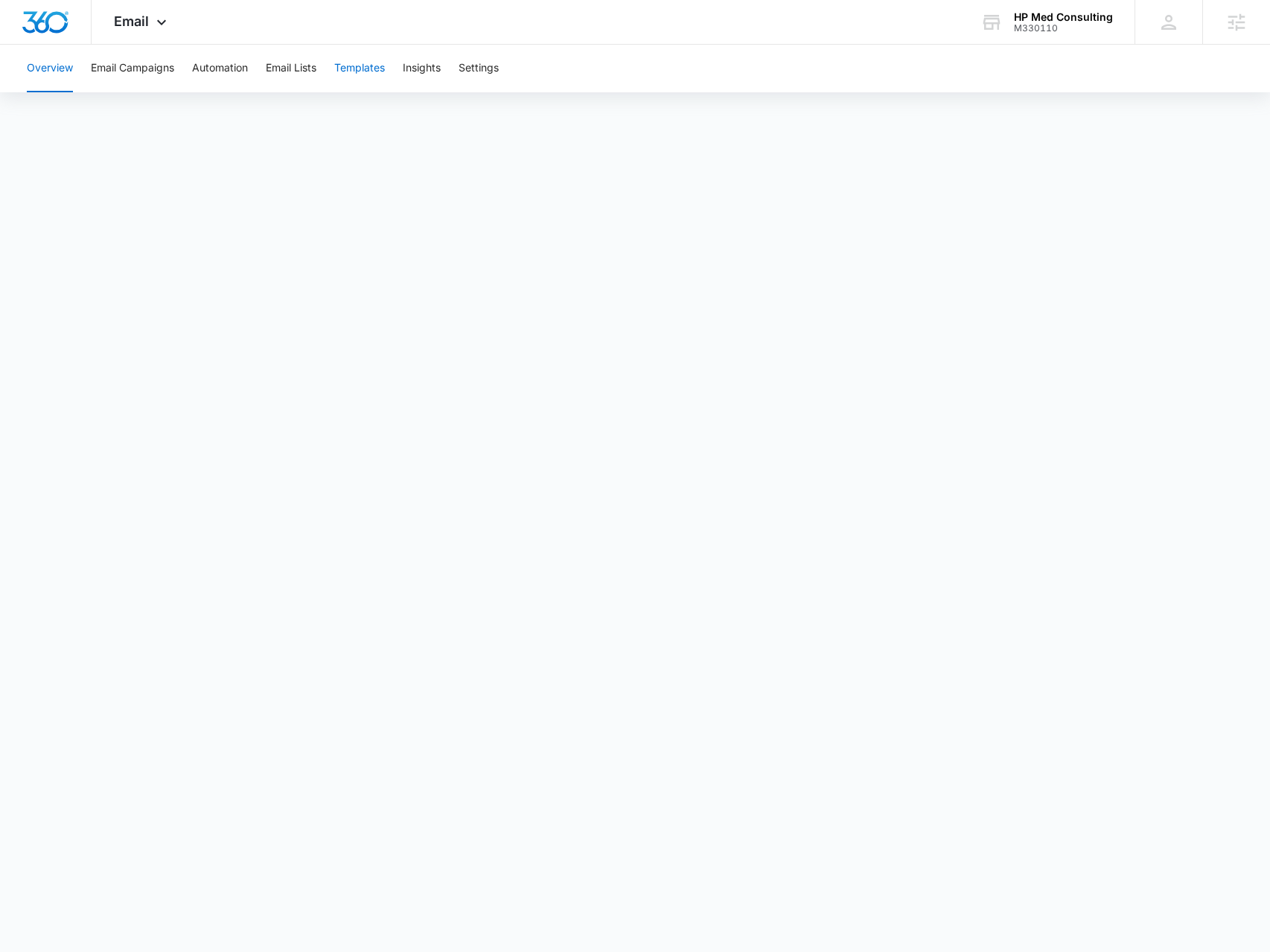
click at [358, 72] on button "Templates" at bounding box center [359, 68] width 50 height 47
click at [233, 69] on button "Automation" at bounding box center [220, 68] width 56 height 47
click at [310, 67] on button "Email Lists" at bounding box center [290, 68] width 50 height 47
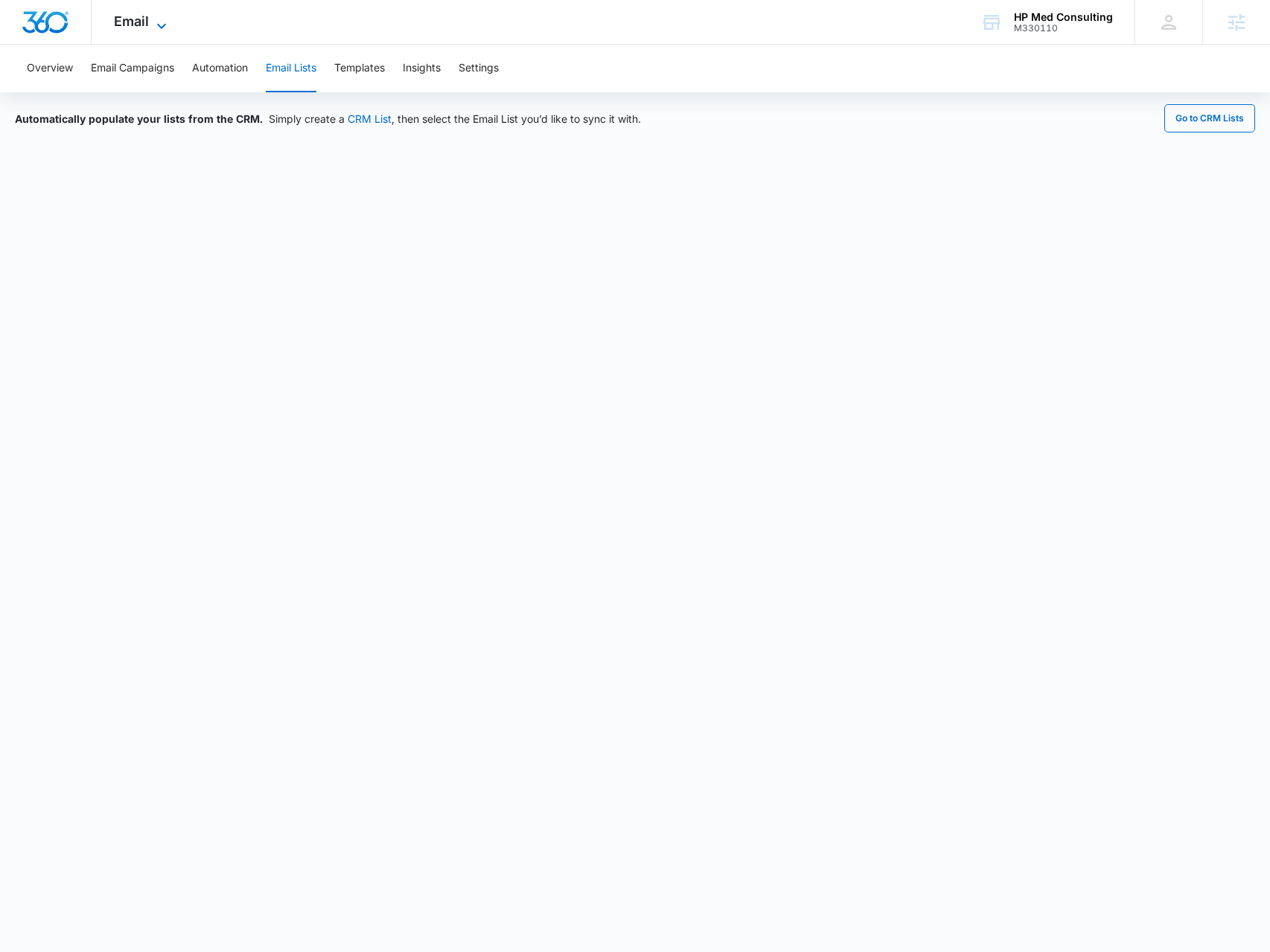
click at [143, 20] on span "Email" at bounding box center [132, 22] width 35 height 16
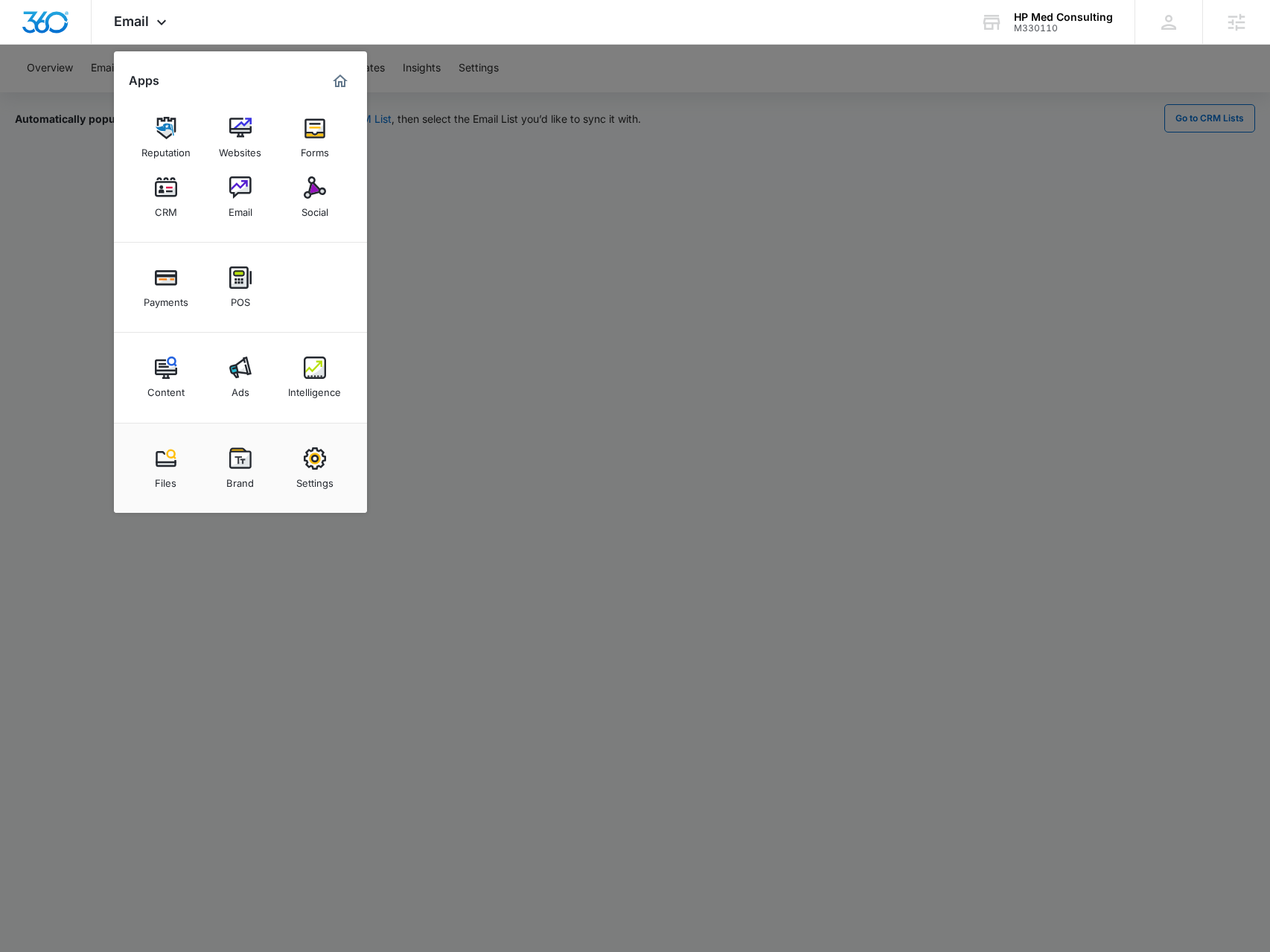
drag, startPoint x: 600, startPoint y: 190, endPoint x: 524, endPoint y: 136, distance: 93.2
click at [600, 188] on div at bounding box center [635, 476] width 1270 height 952
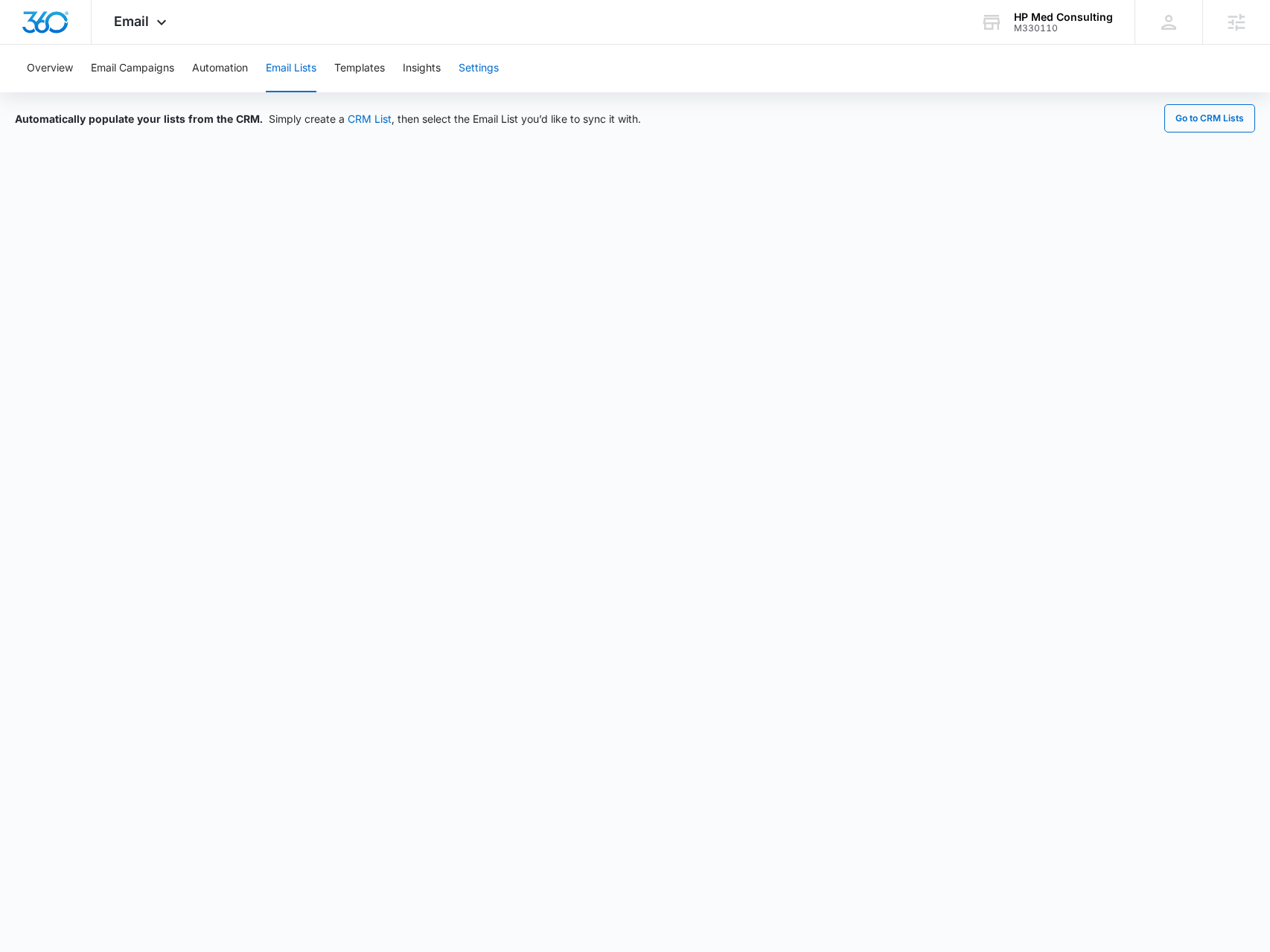
click at [486, 74] on button "Settings" at bounding box center [478, 68] width 40 height 47
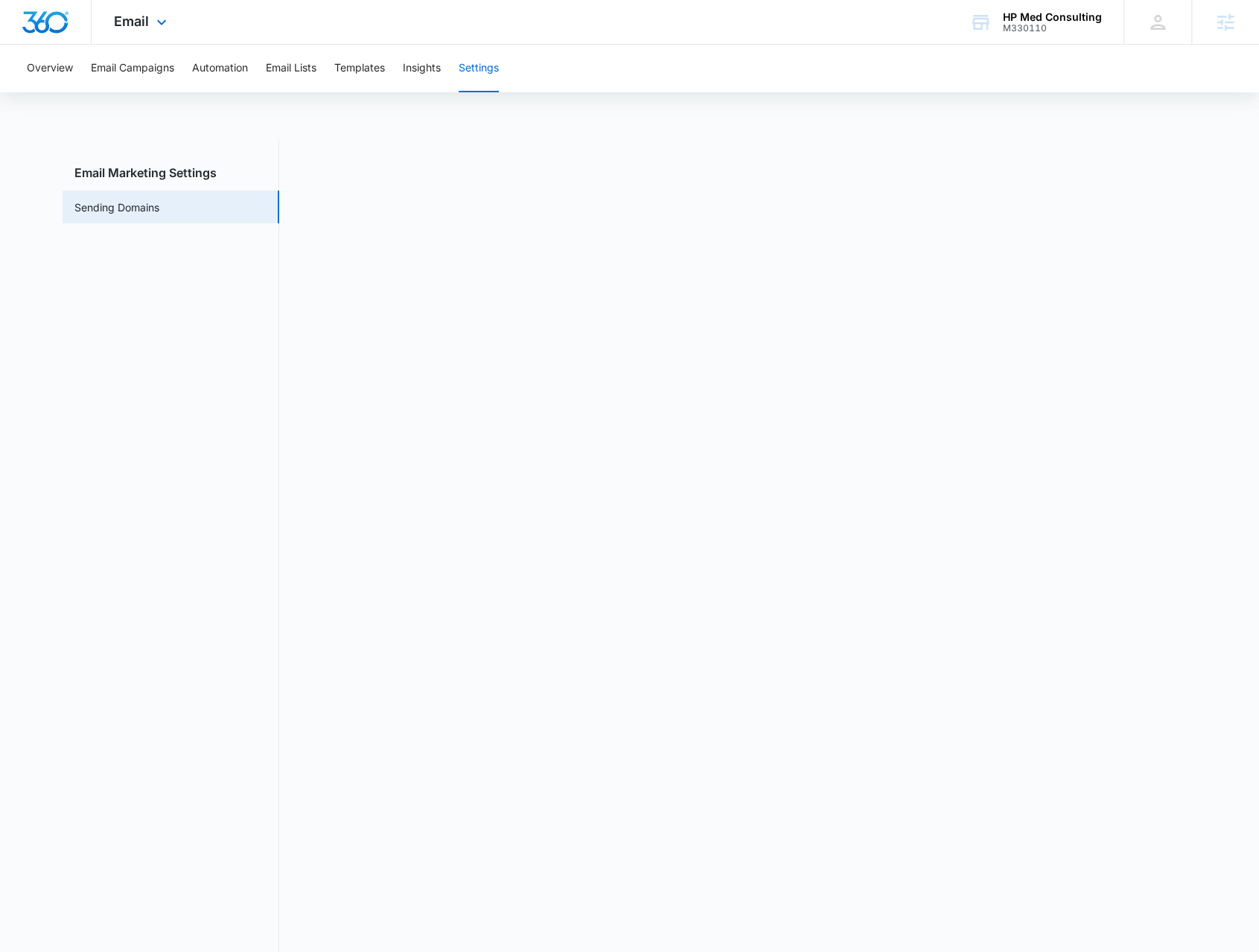
click at [176, 38] on div "Email Apps Reputation Websites Forms CRM Email Social Payments POS Content Ads …" at bounding box center [142, 22] width 101 height 44
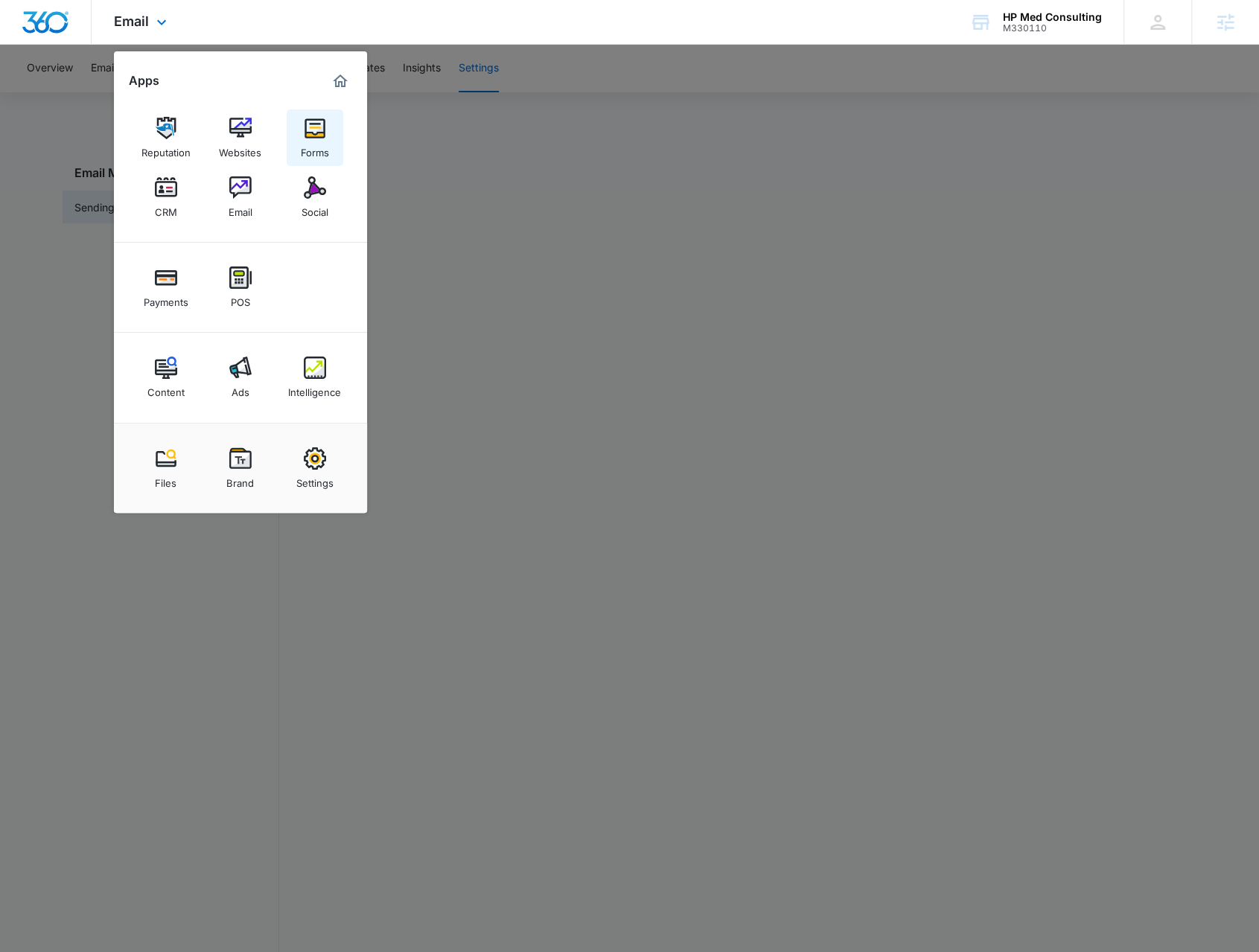
click at [317, 138] on img at bounding box center [315, 128] width 23 height 23
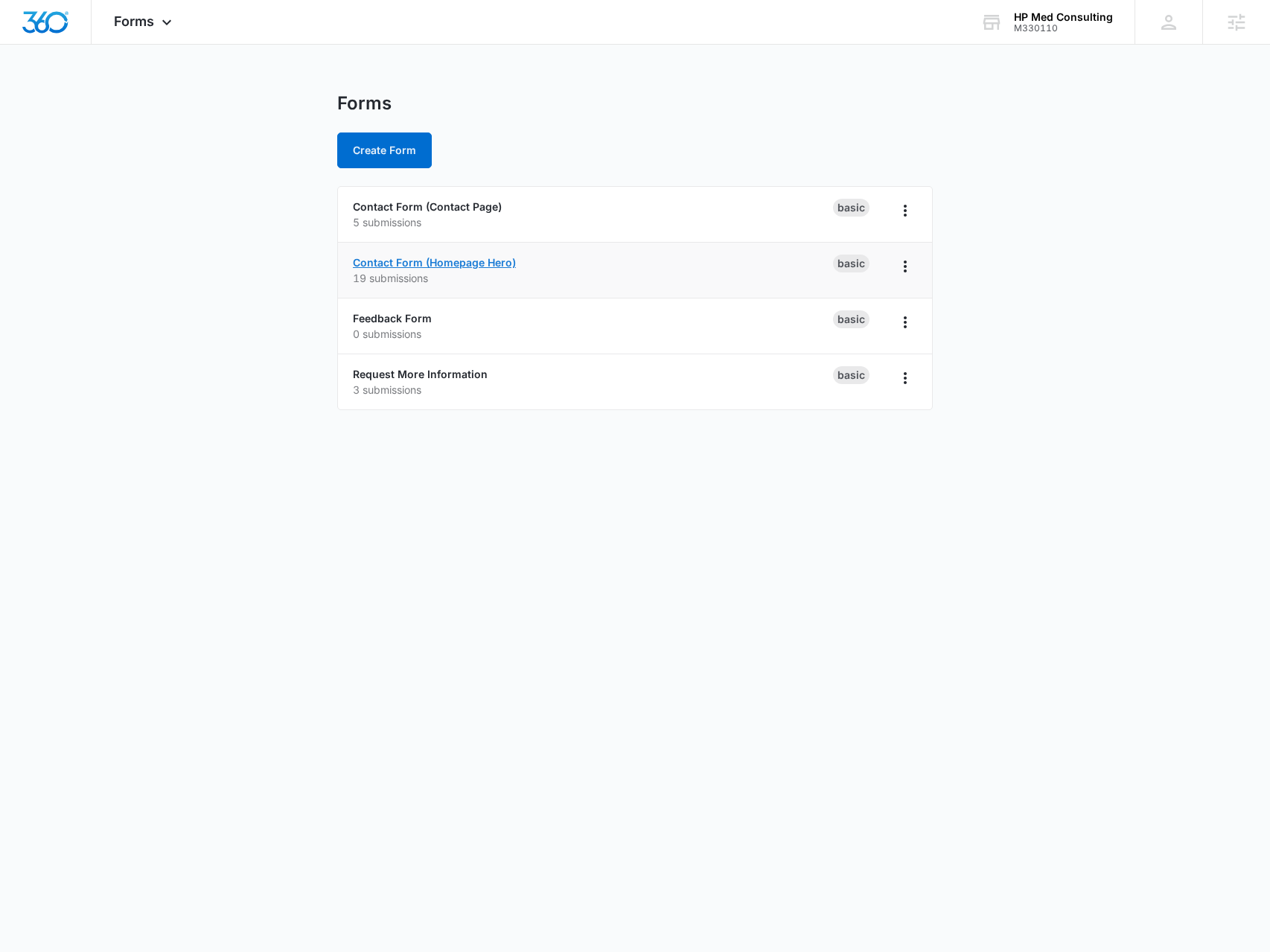
click at [418, 258] on link "Contact Form (Homepage Hero)" at bounding box center [434, 262] width 163 height 13
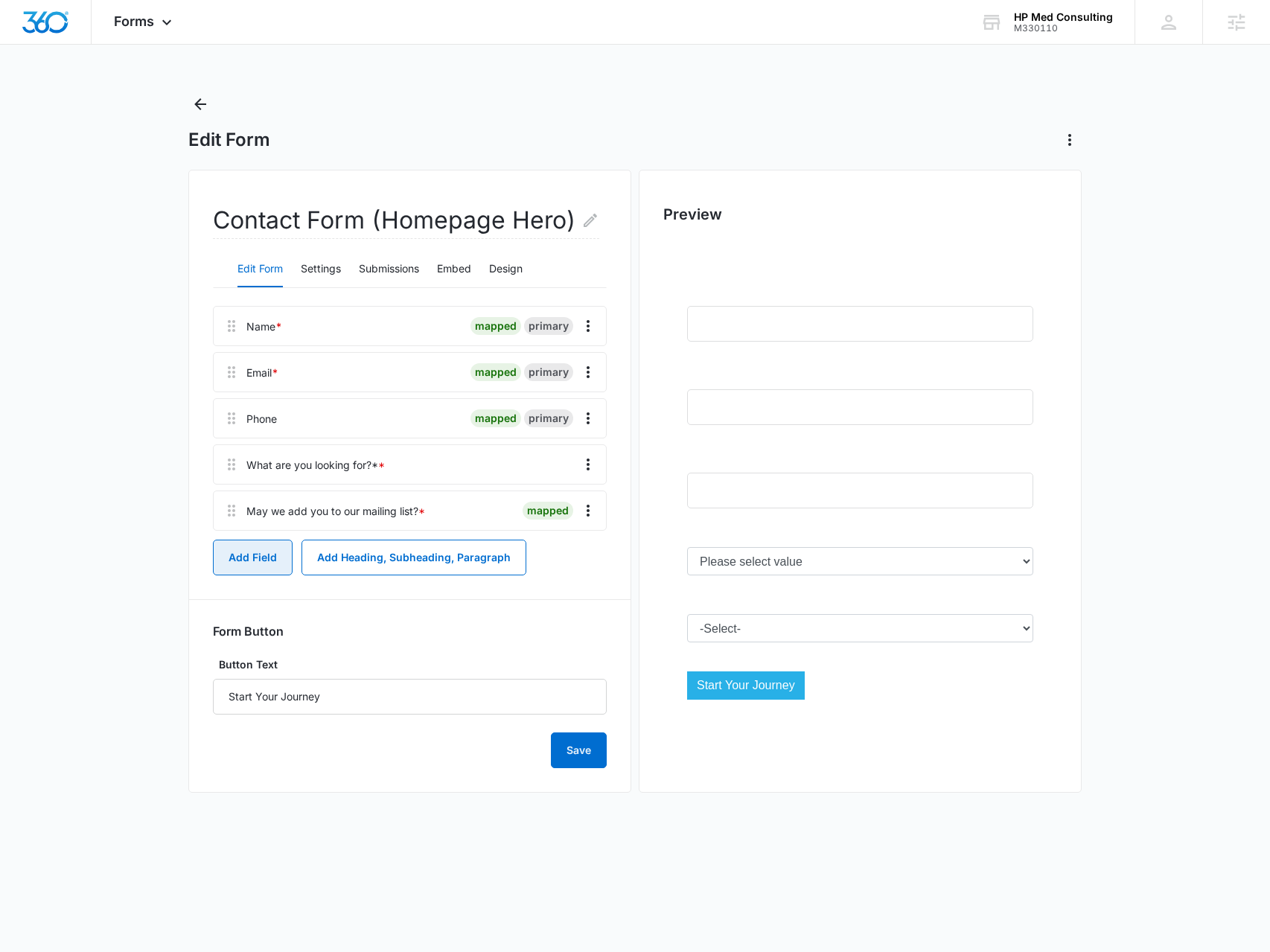
click at [261, 557] on button "Add Field" at bounding box center [252, 557] width 80 height 35
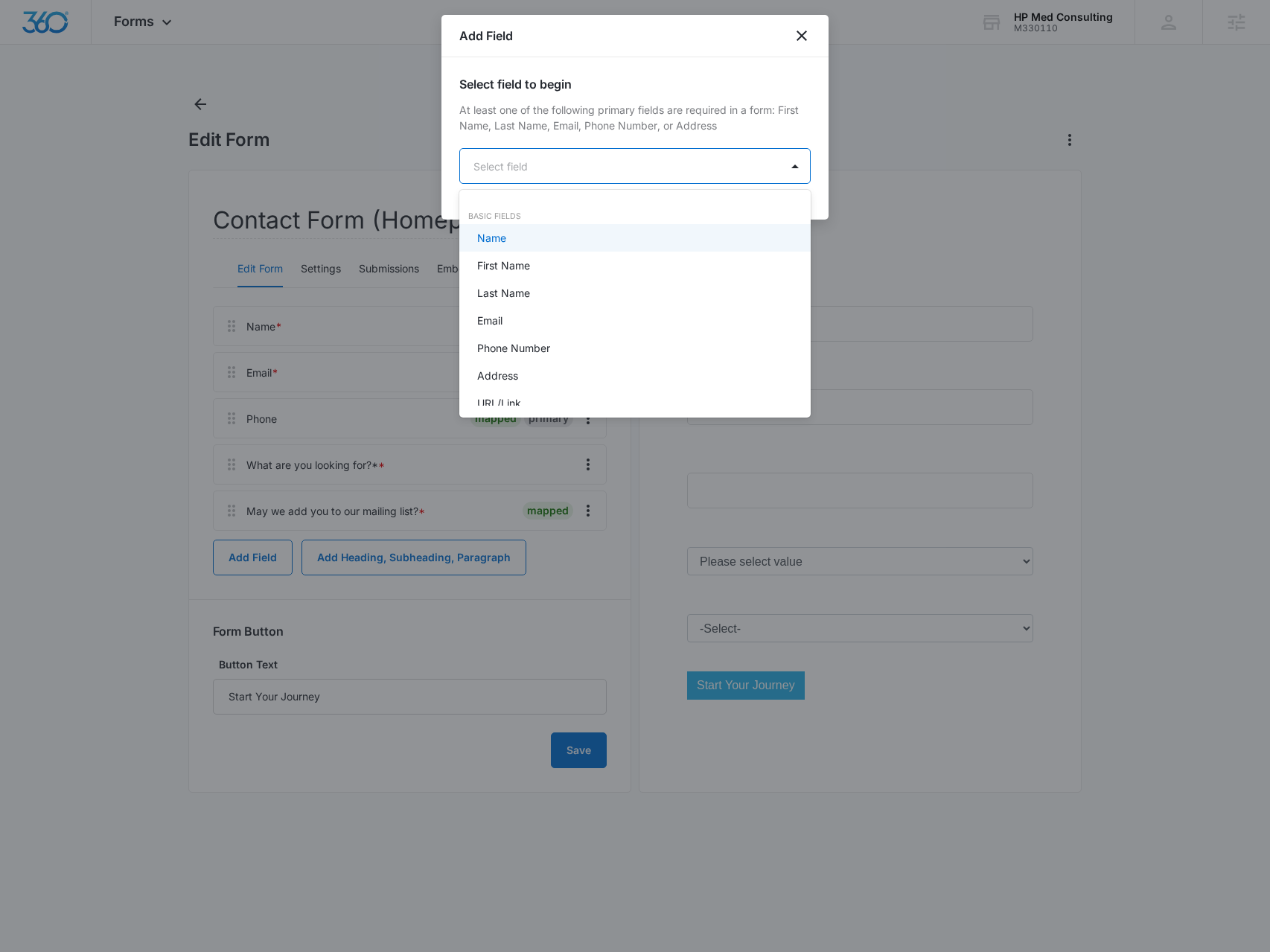
click at [573, 166] on body "Forms Apps Reputation Websites Forms CRM Email Social Payments POS Content Ads …" at bounding box center [635, 476] width 1270 height 952
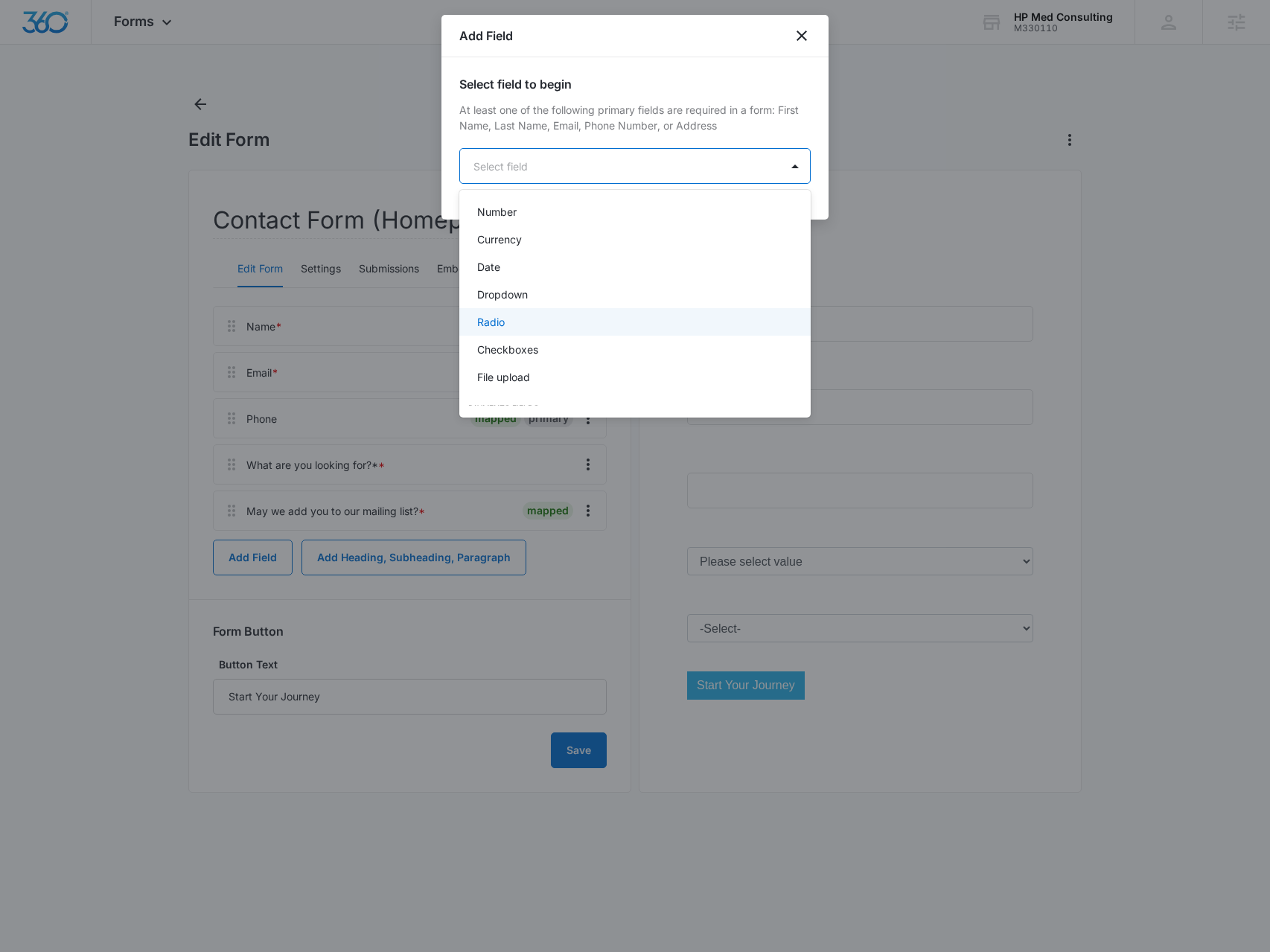
scroll to position [297, 0]
click at [595, 275] on div "Dropdown" at bounding box center [634, 271] width 313 height 16
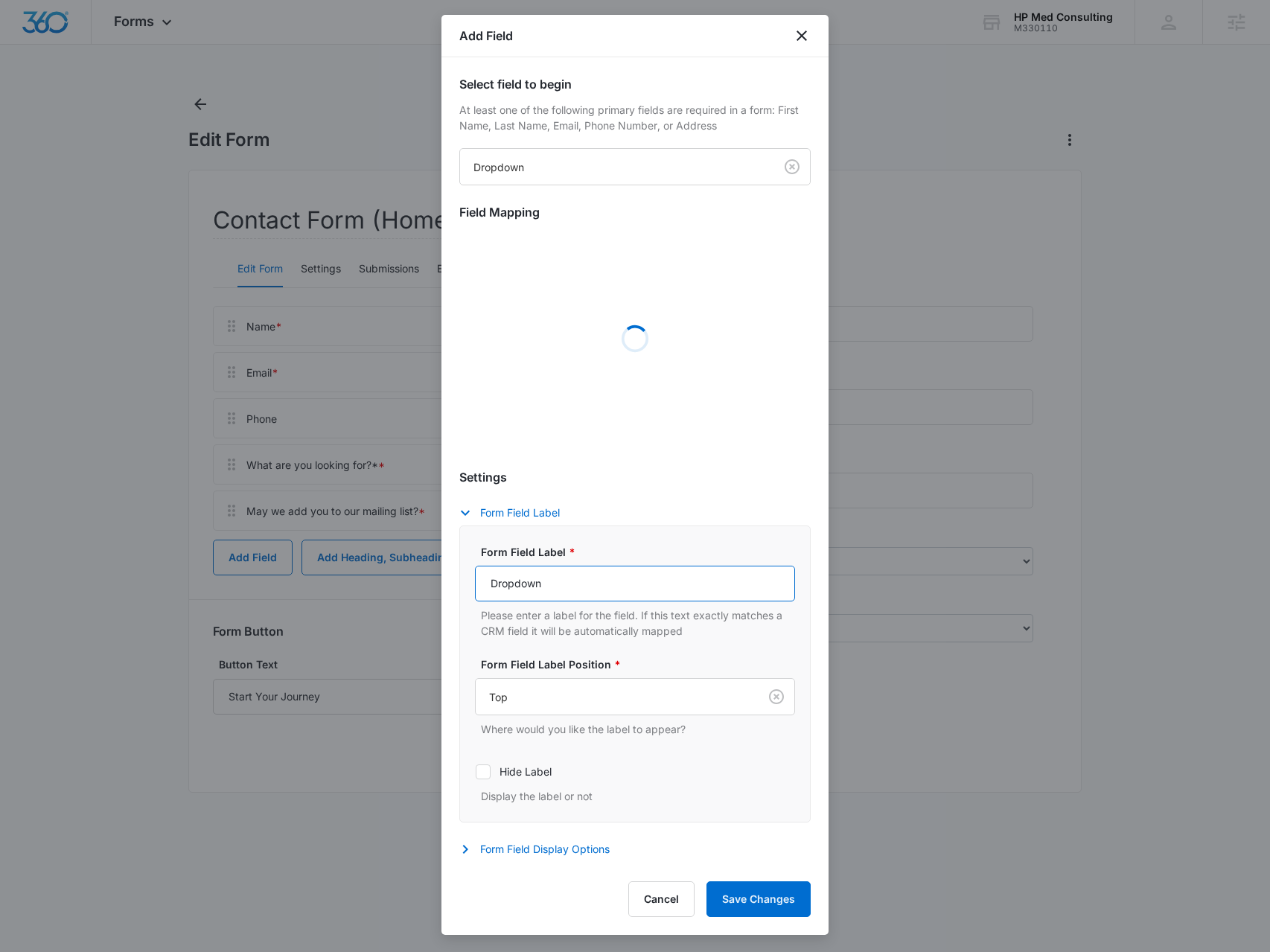
drag, startPoint x: 591, startPoint y: 579, endPoint x: 456, endPoint y: 585, distance: 135.1
click at [445, 617] on div "Select field to begin At least one of the following primary fields are required…" at bounding box center [634, 462] width 387 height 809
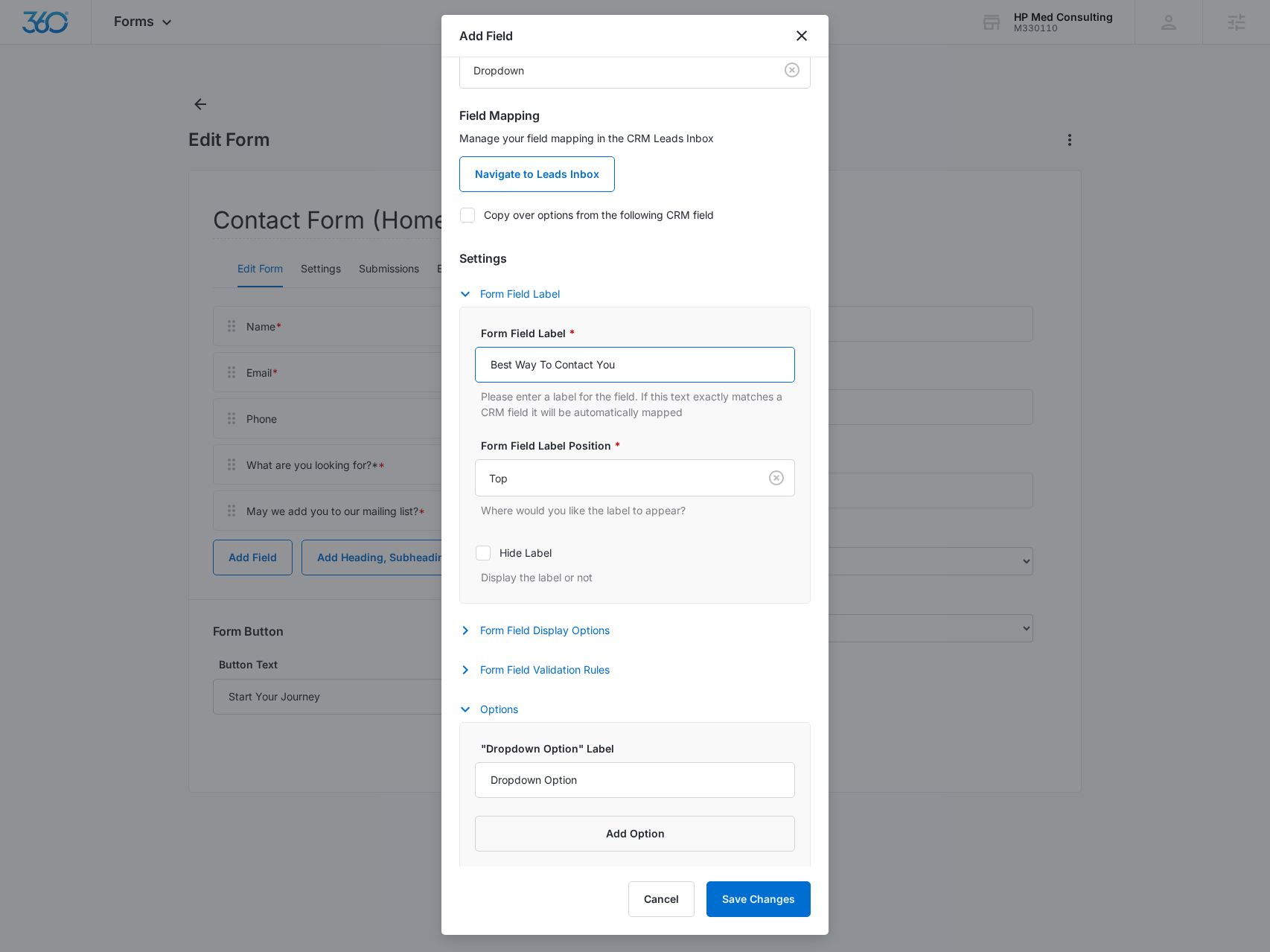
scroll to position [99, 0]
type input "Best Way To Contact You"
drag, startPoint x: 584, startPoint y: 784, endPoint x: 374, endPoint y: 783, distance: 210.0
click at [374, 783] on body "Forms Apps Reputation Websites Forms CRM Email Social Payments POS Content Ads …" at bounding box center [635, 476] width 1270 height 952
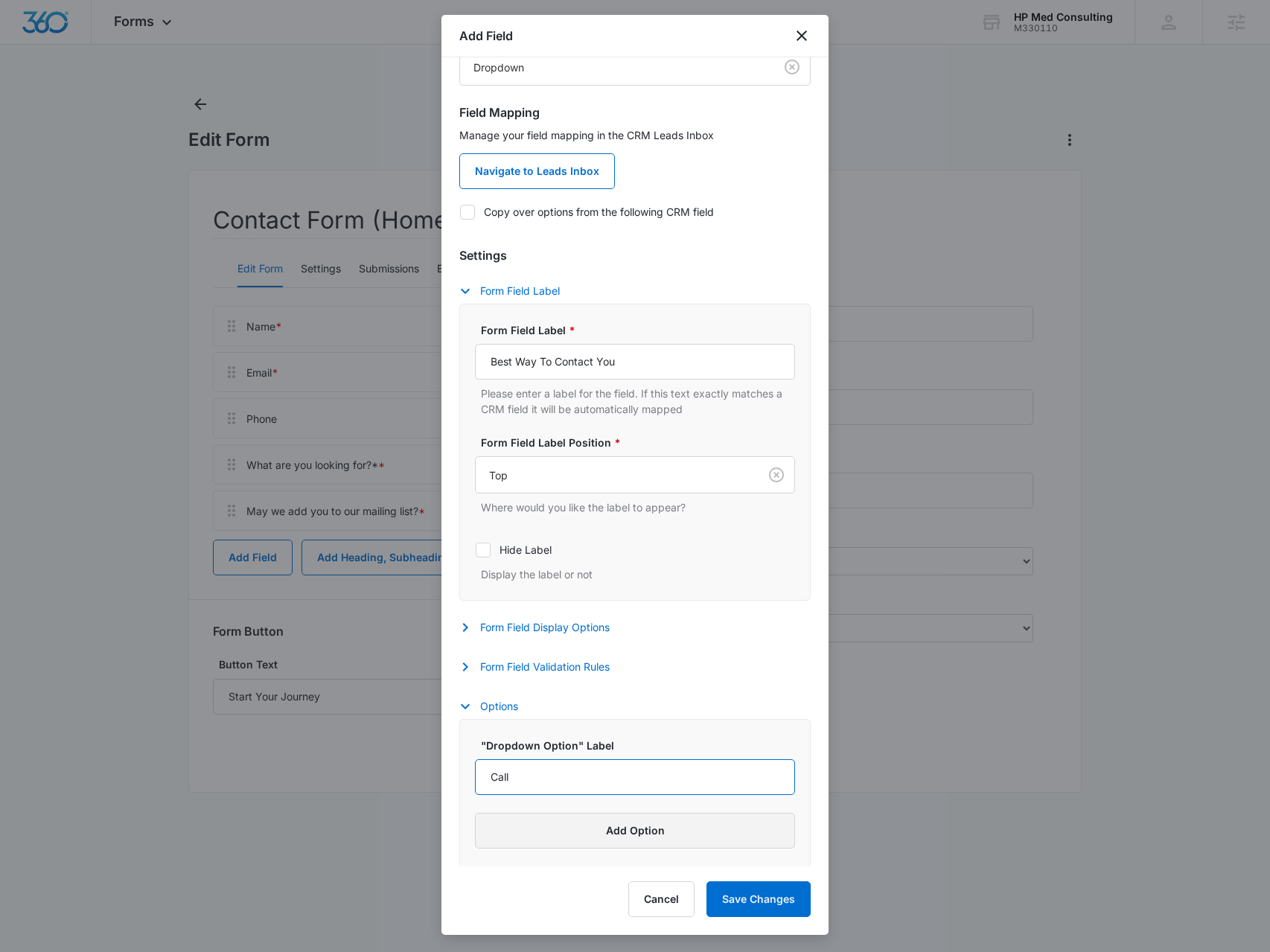
type input "Call"
click at [549, 842] on button "Add Option" at bounding box center [634, 831] width 320 height 35
click at [524, 856] on input "Label" at bounding box center [621, 853] width 293 height 35
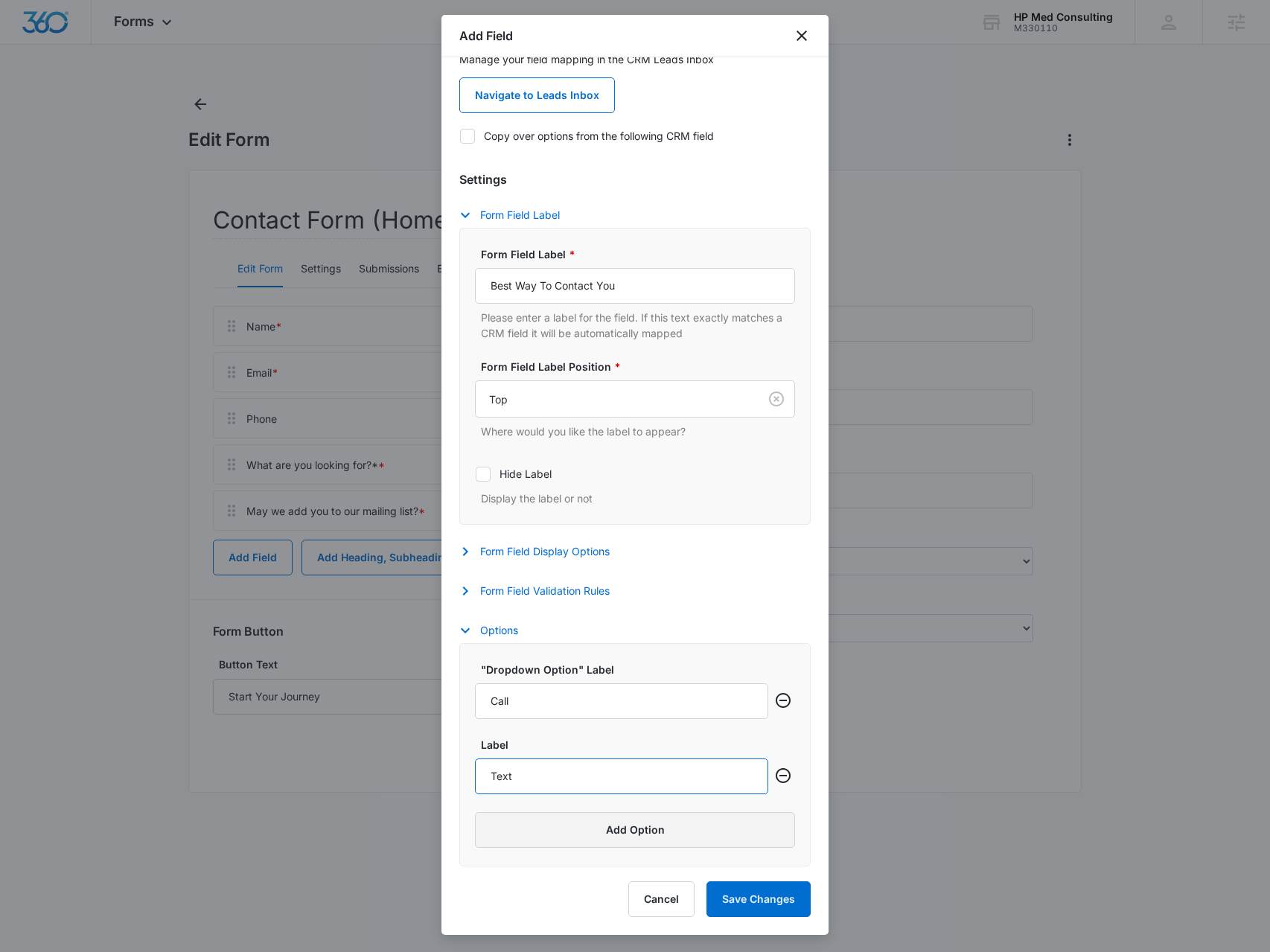
type input "Text"
click at [509, 834] on button "Add Option" at bounding box center [634, 830] width 320 height 35
click at [522, 846] on input "Label" at bounding box center [621, 852] width 293 height 35
type input "Email"
click at [753, 899] on button "Save Changes" at bounding box center [759, 899] width 104 height 35
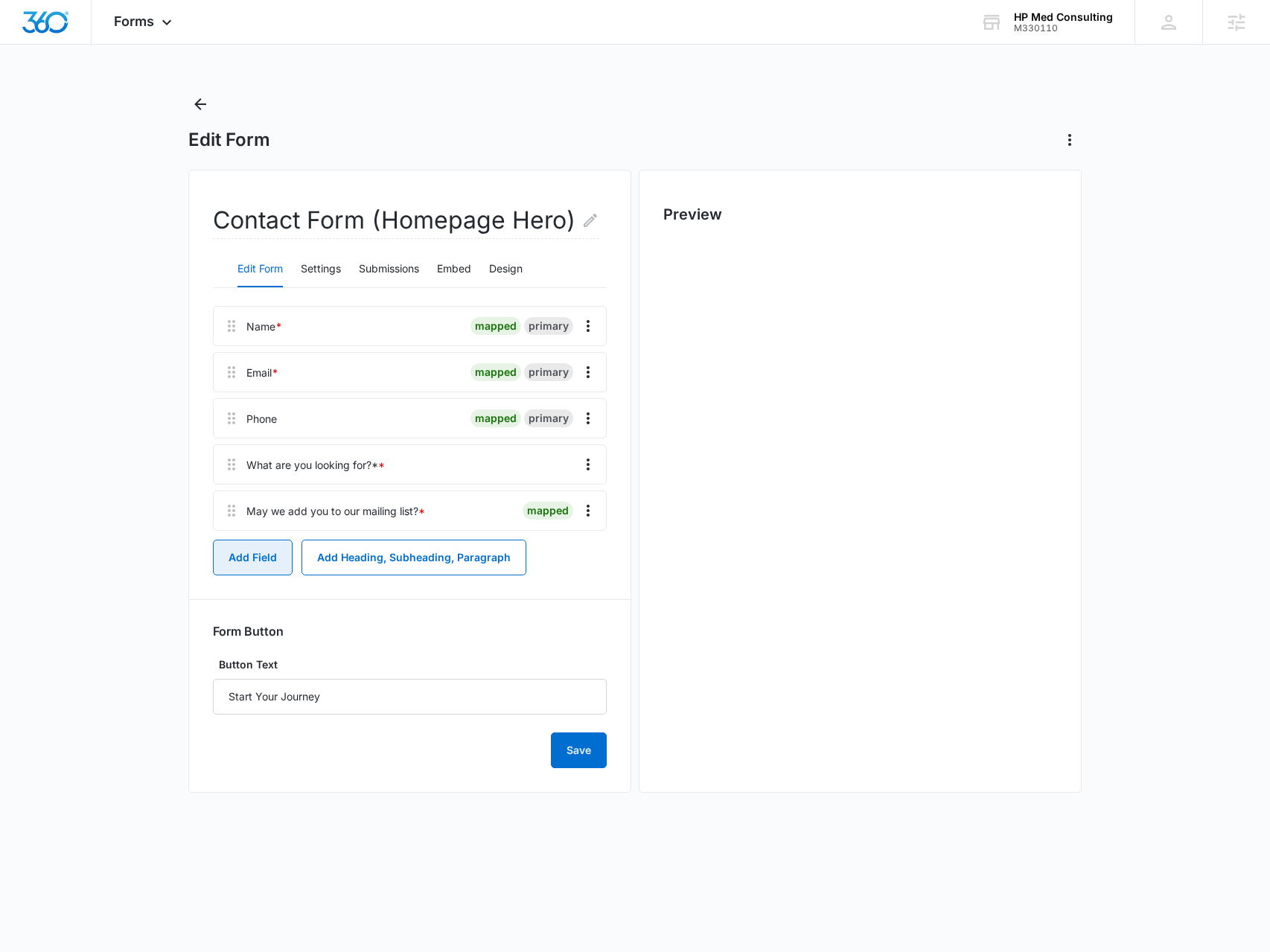
scroll to position [0, 0]
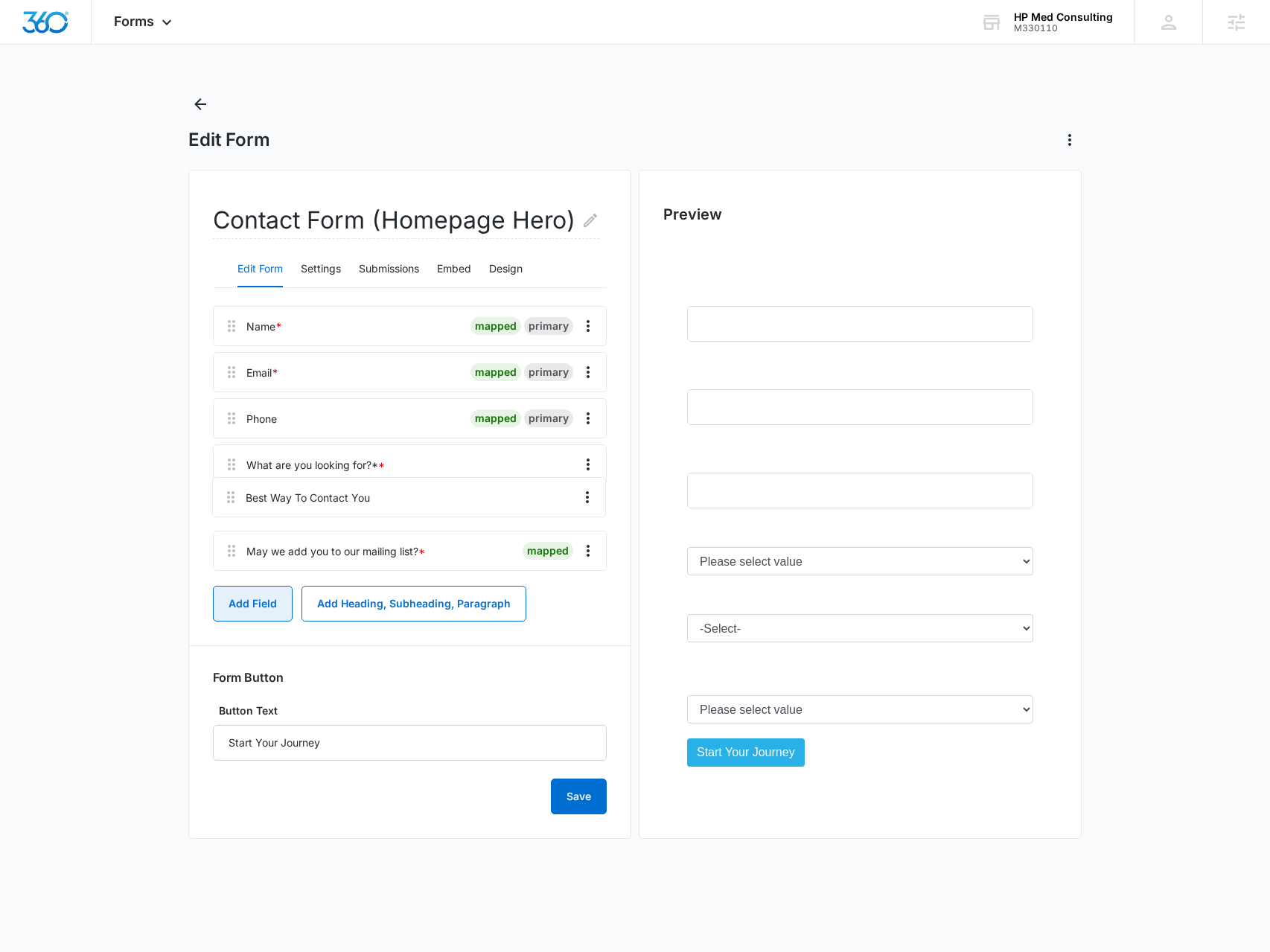
drag, startPoint x: 233, startPoint y: 561, endPoint x: 228, endPoint y: 491, distance: 70.2
click at [228, 491] on div "Name * mapped primary Email * mapped primary Phone mapped primary What are you …" at bounding box center [410, 441] width 394 height 271
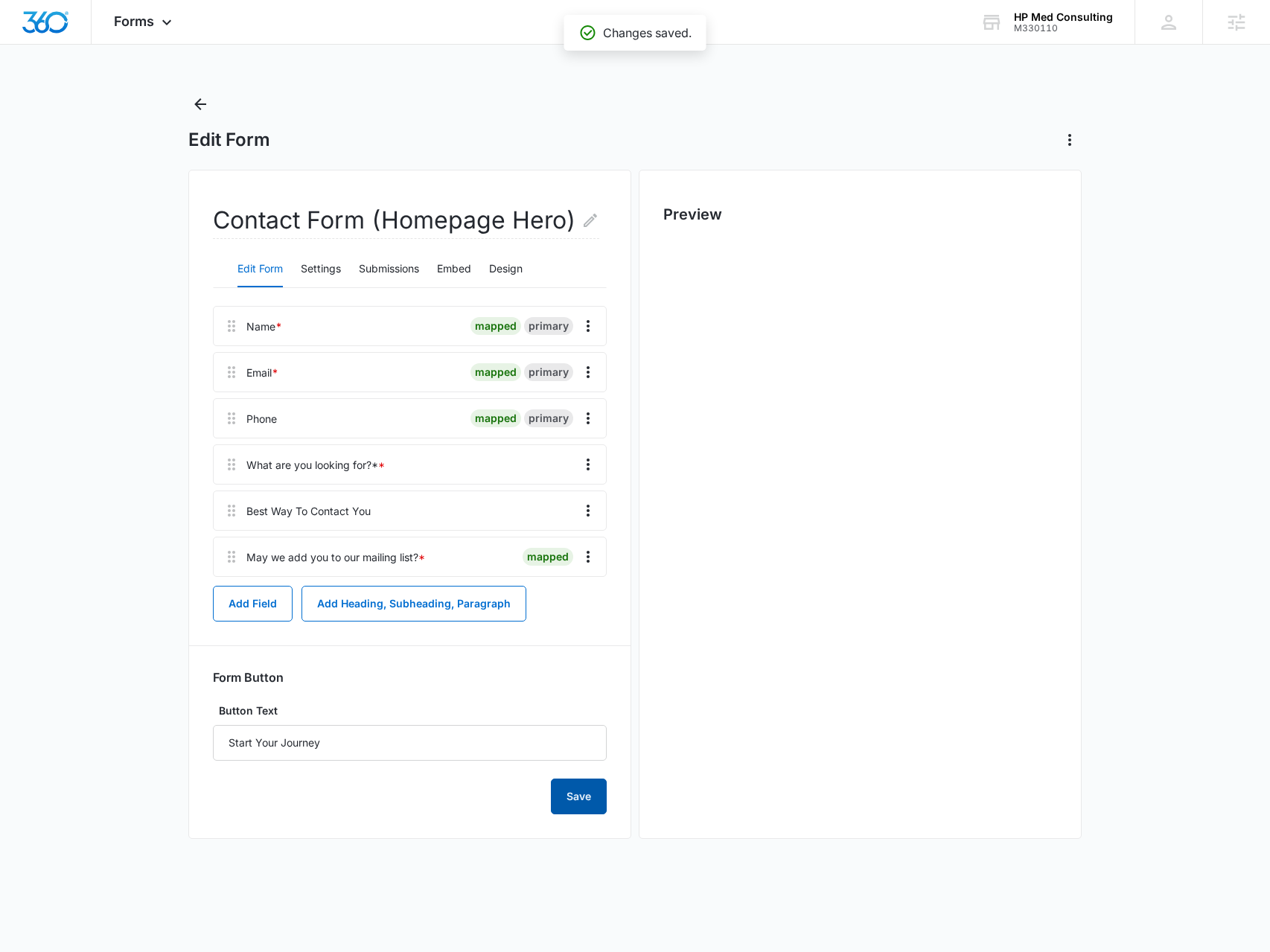
click at [594, 804] on button "Save" at bounding box center [579, 796] width 56 height 35
click at [197, 97] on button "Back" at bounding box center [200, 104] width 24 height 24
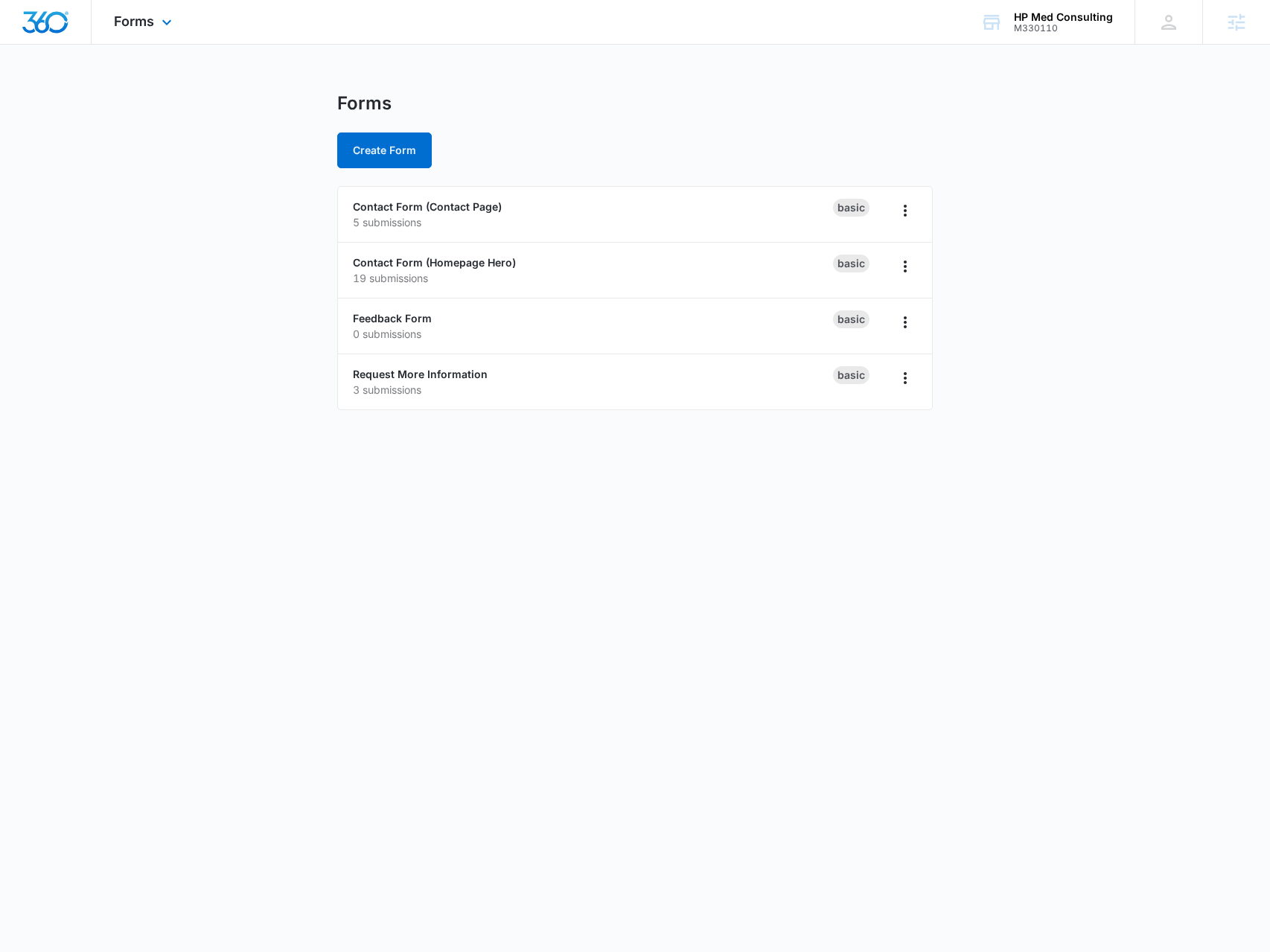
click at [159, 32] on div "Forms Apps Reputation Websites Forms CRM Email Social Payments POS Content Ads …" at bounding box center [145, 22] width 106 height 44
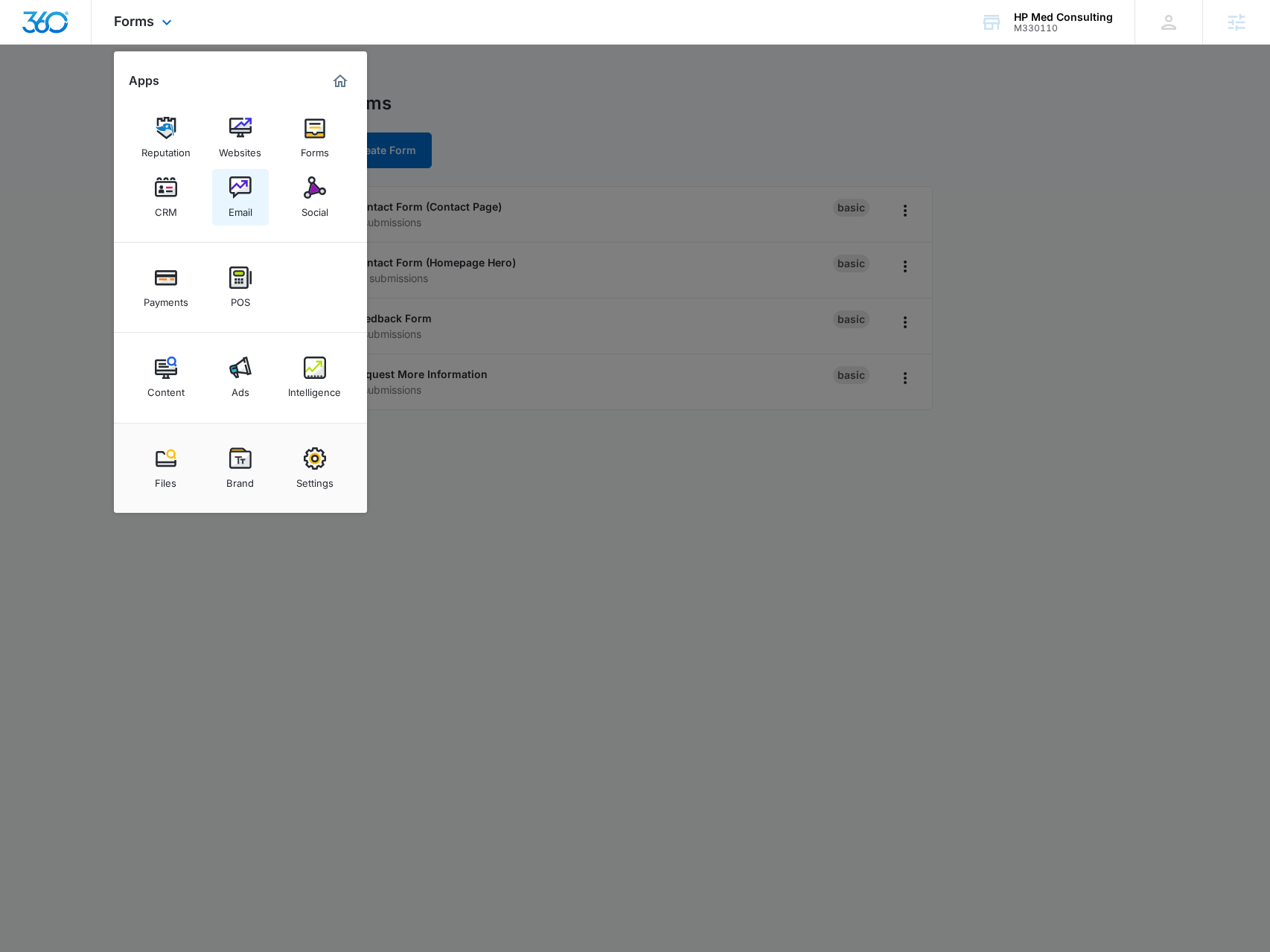
click at [236, 187] on img at bounding box center [240, 187] width 23 height 23
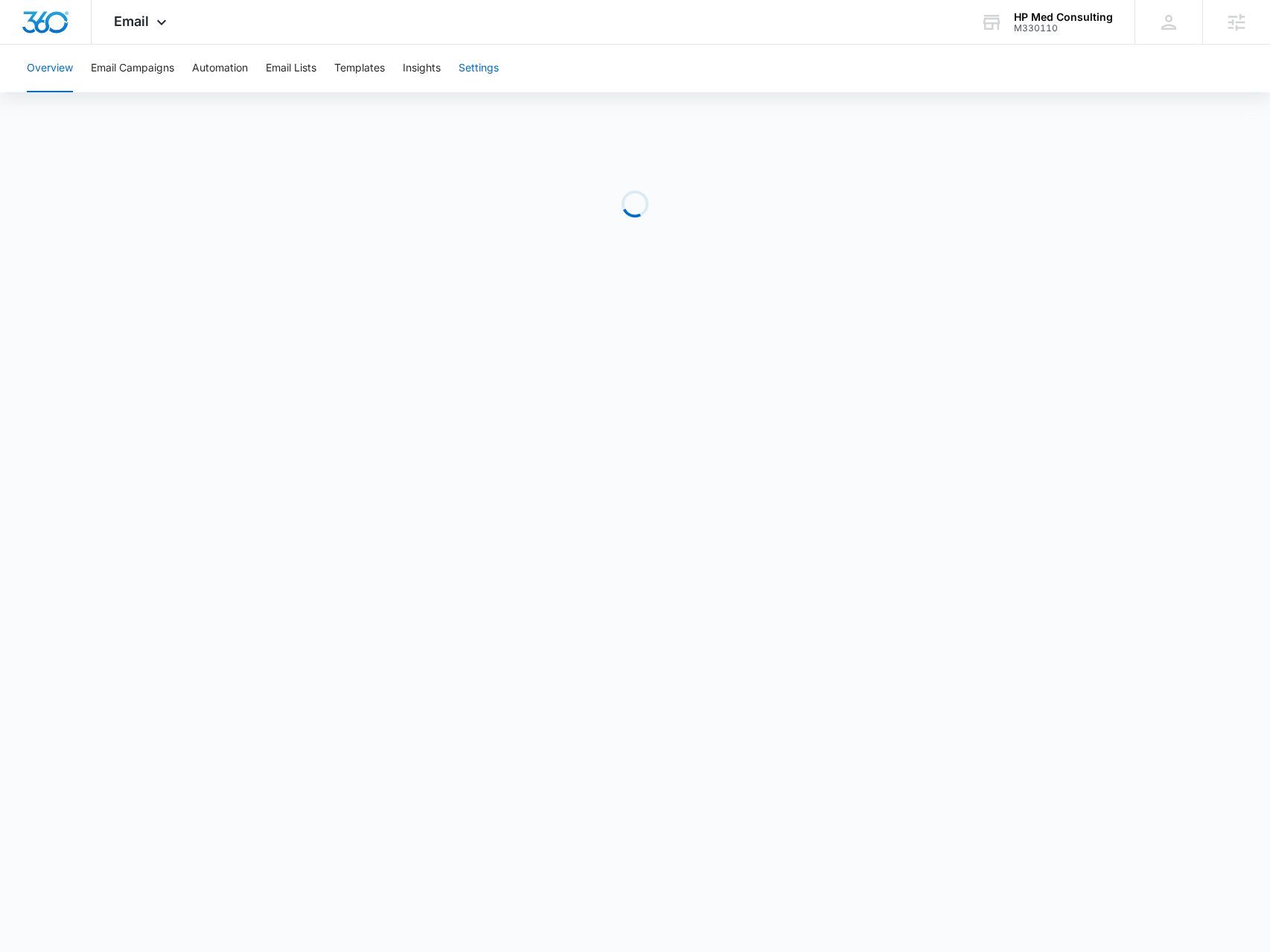
click at [477, 70] on button "Settings" at bounding box center [478, 68] width 40 height 47
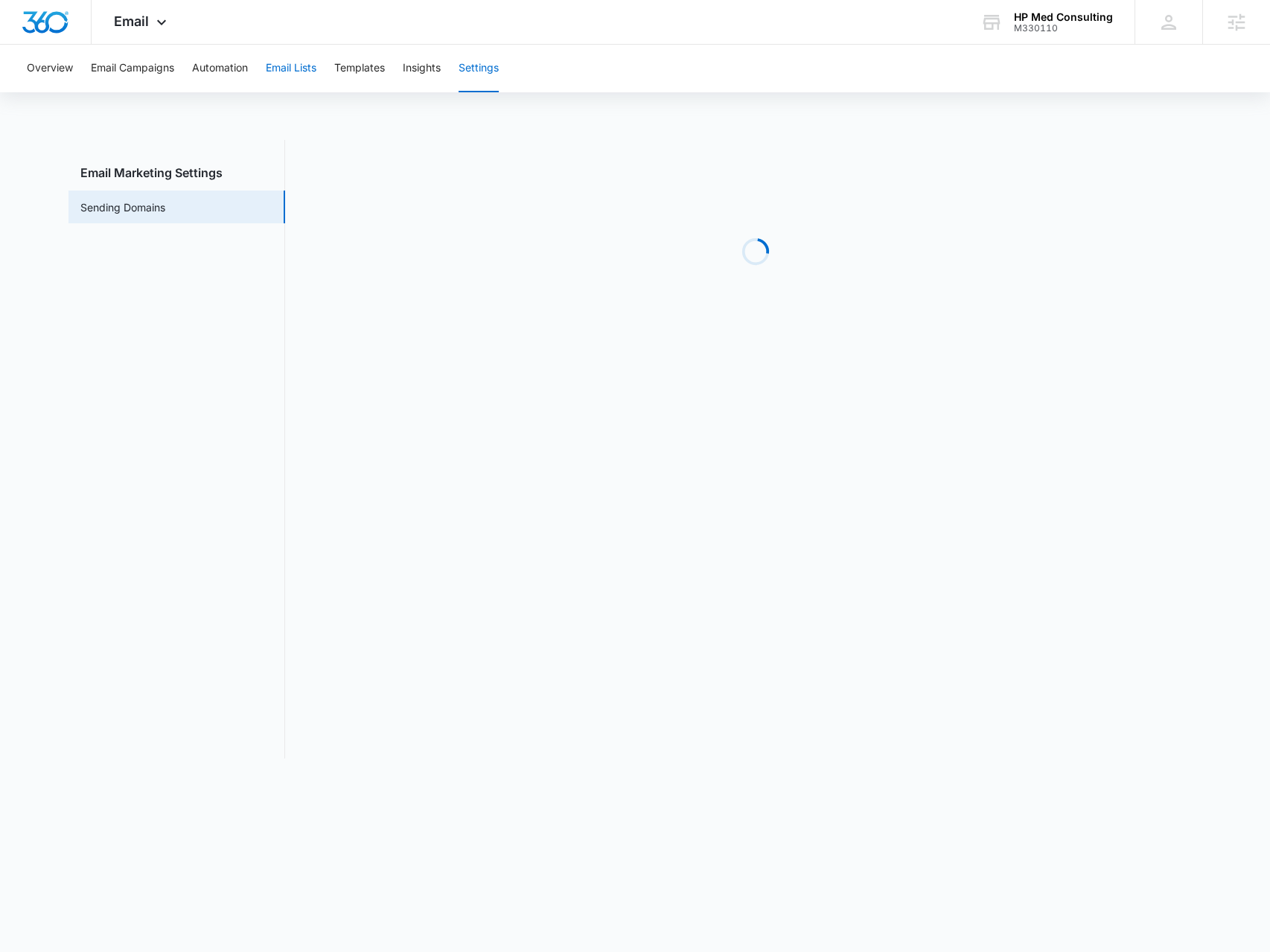
click at [305, 70] on button "Email Lists" at bounding box center [290, 68] width 50 height 47
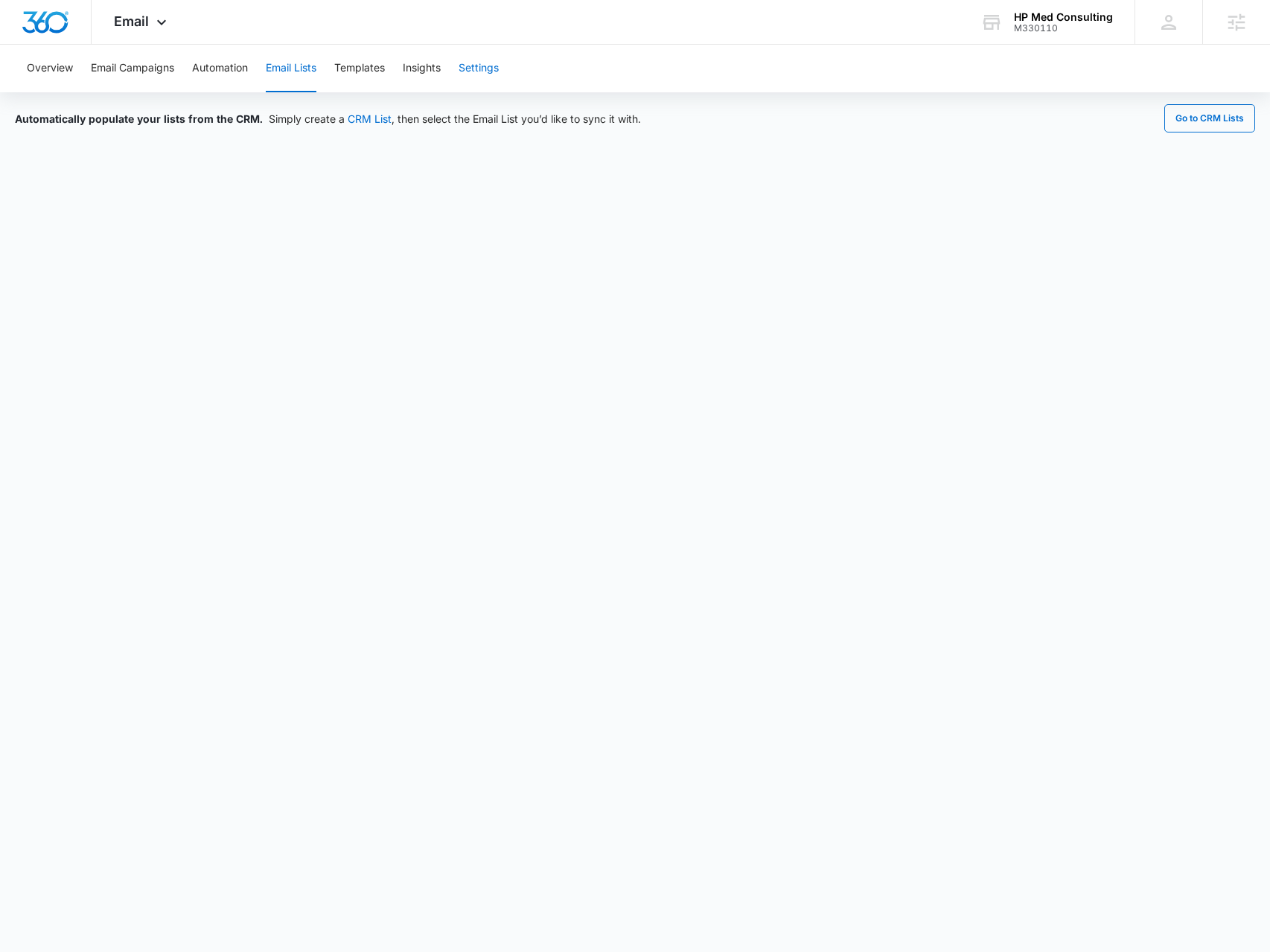
click at [484, 59] on button "Settings" at bounding box center [478, 68] width 40 height 47
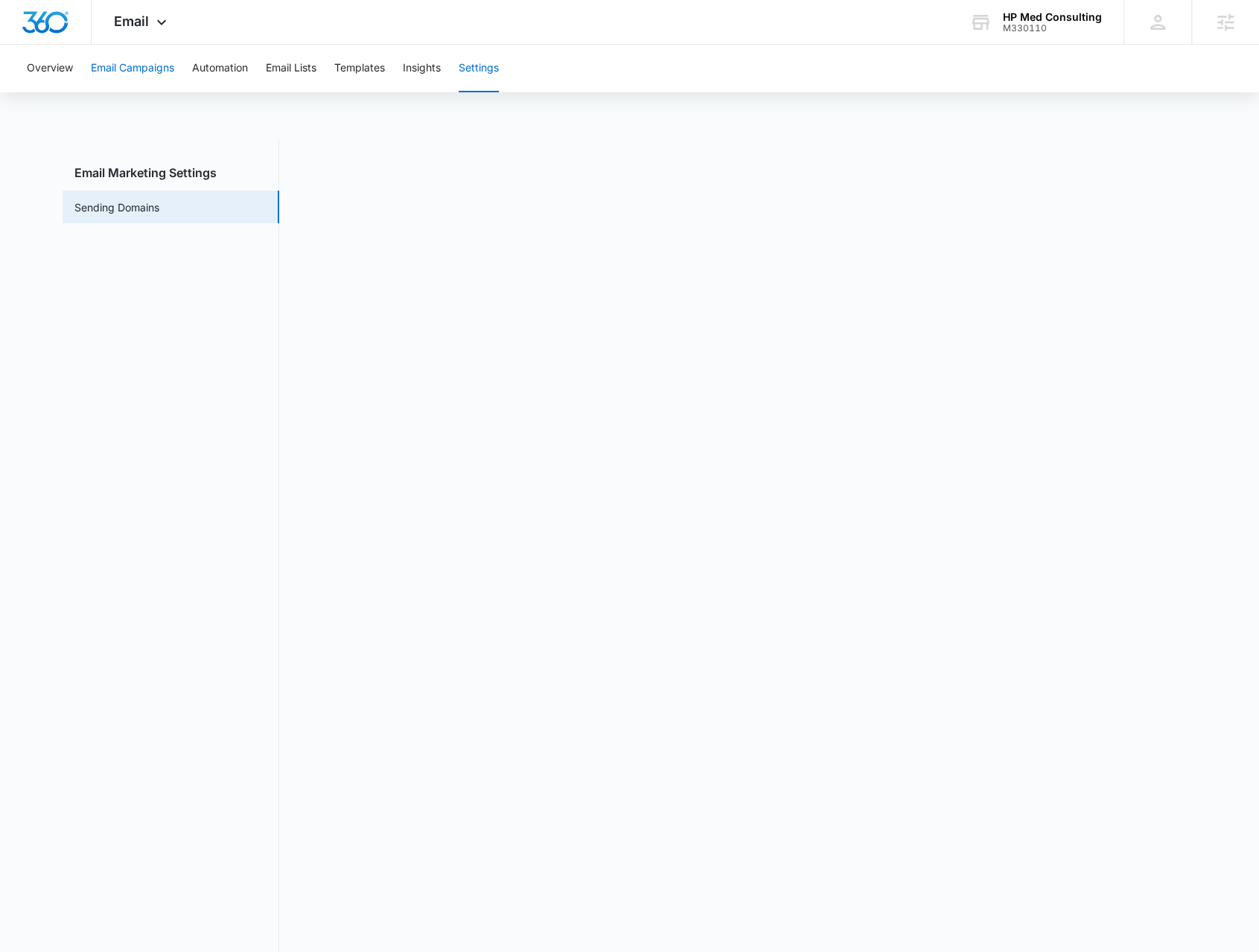
click at [128, 74] on button "Email Campaigns" at bounding box center [132, 68] width 84 height 47
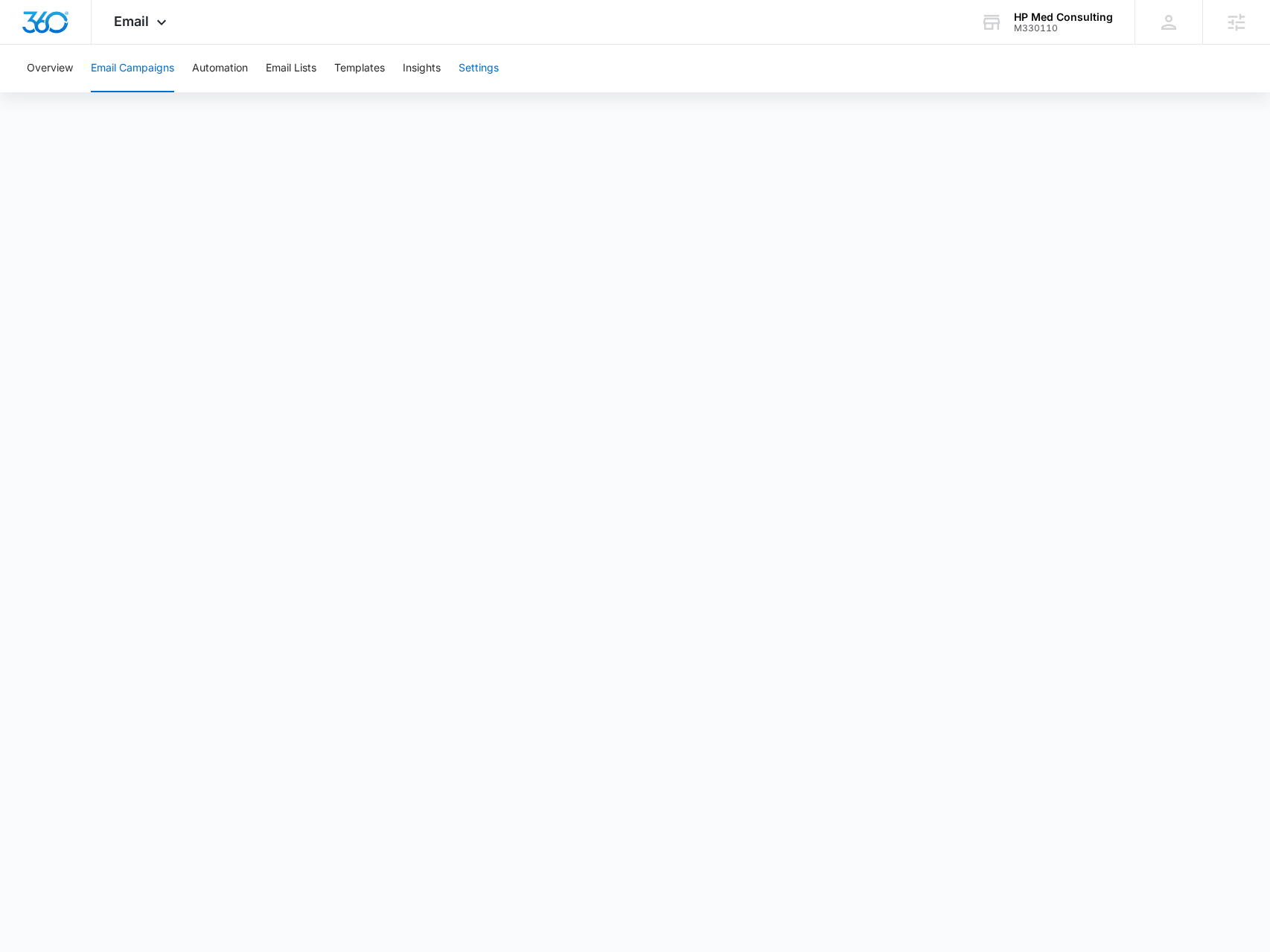
click at [487, 56] on button "Settings" at bounding box center [478, 68] width 40 height 47
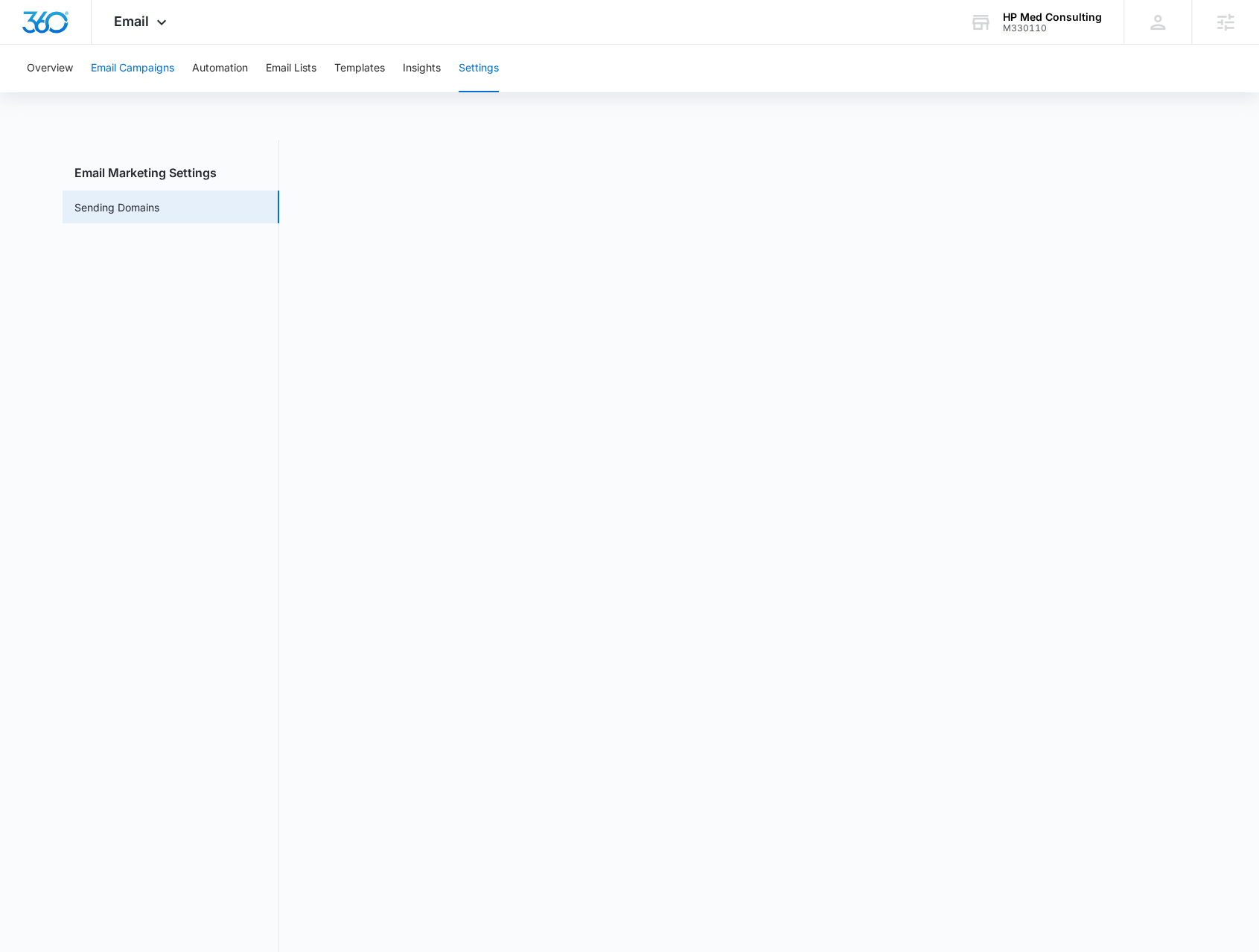
click at [161, 74] on button "Email Campaigns" at bounding box center [132, 68] width 84 height 47
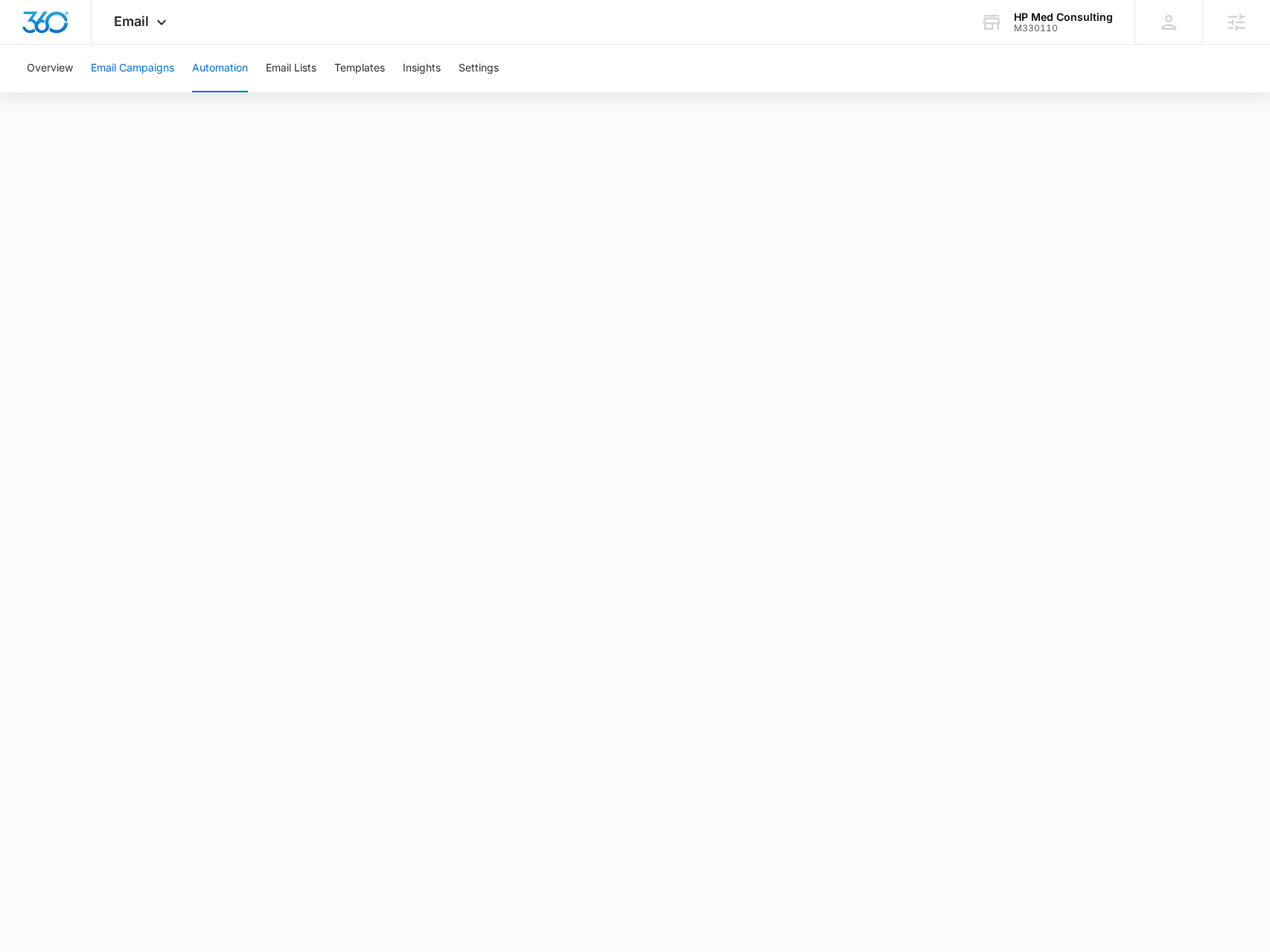
click at [166, 61] on button "Email Campaigns" at bounding box center [132, 68] width 84 height 47
click at [225, 67] on button "Automation" at bounding box center [220, 68] width 56 height 47
click at [313, 74] on button "Email Lists" at bounding box center [290, 68] width 50 height 47
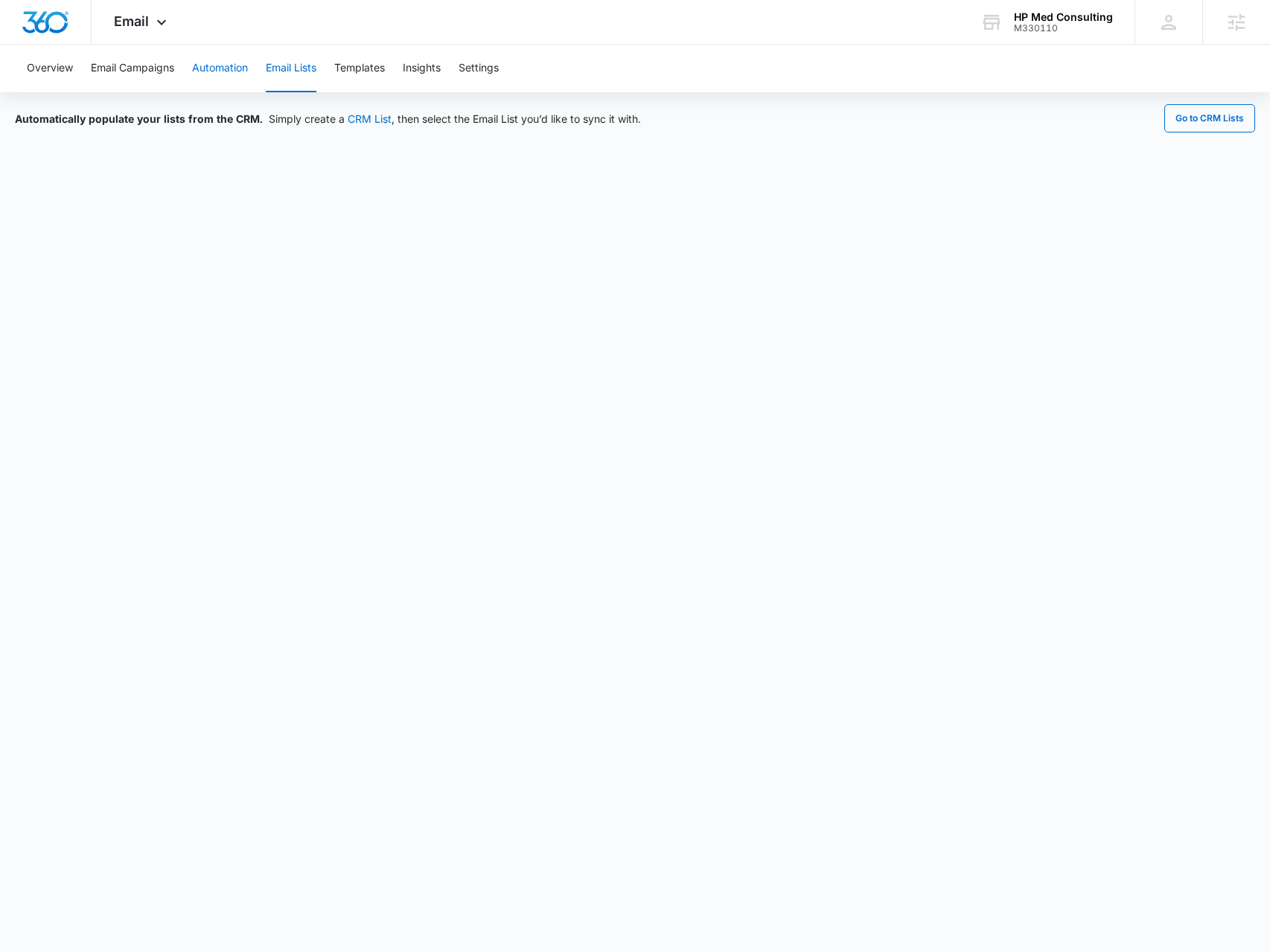
click at [198, 80] on button "Automation" at bounding box center [220, 68] width 56 height 47
